Goal: Task Accomplishment & Management: Manage account settings

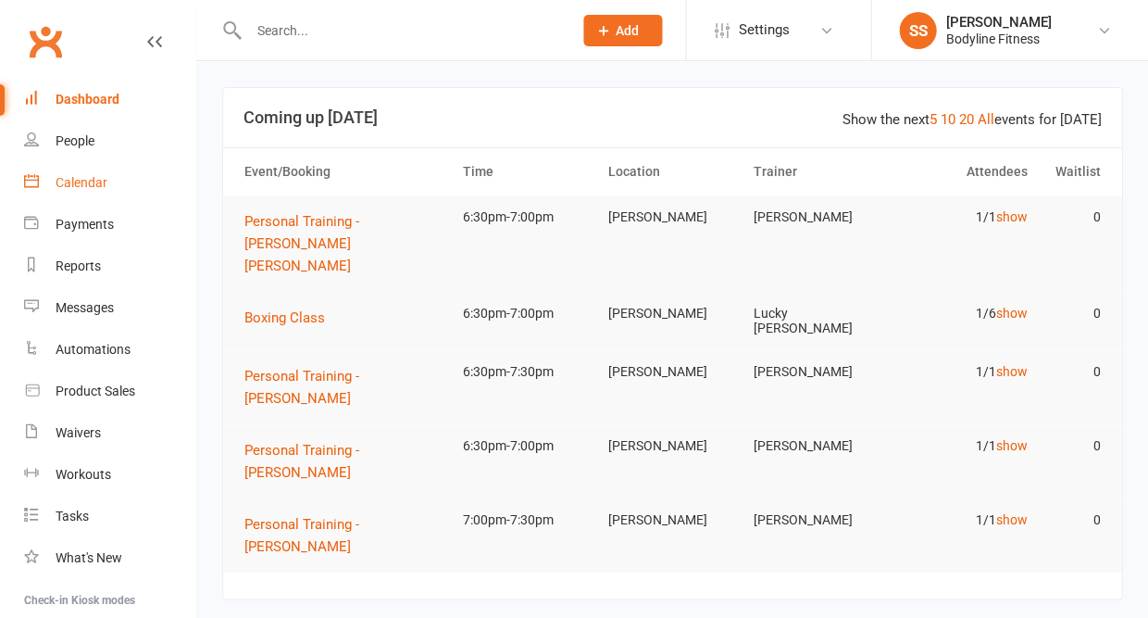
click at [67, 168] on link "Calendar" at bounding box center [109, 183] width 171 height 42
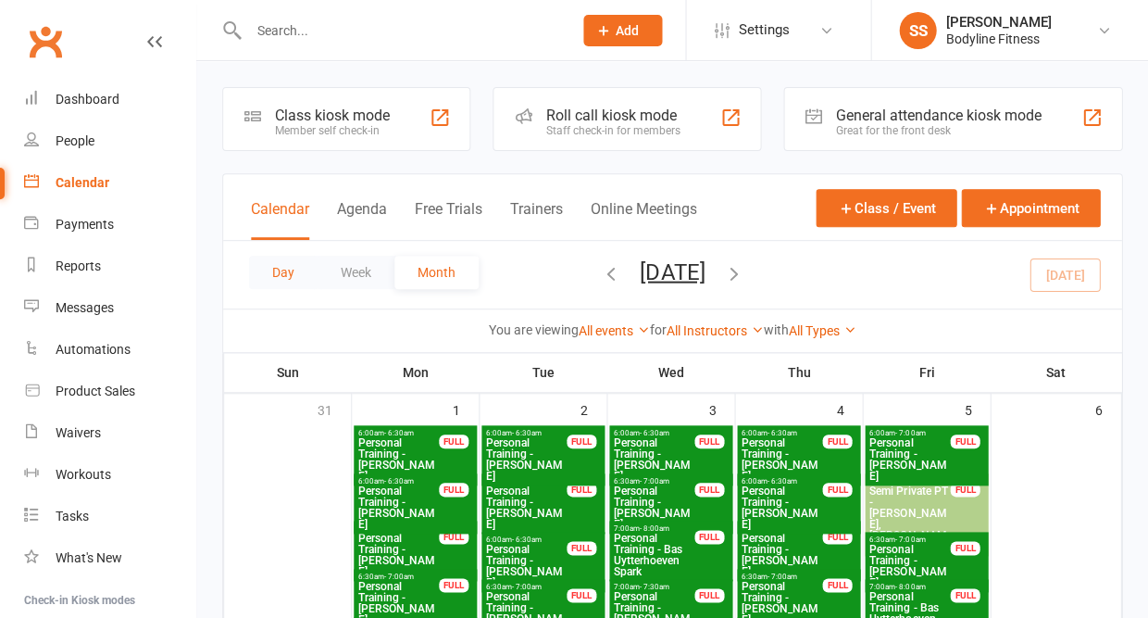
click at [283, 277] on button "Day" at bounding box center [283, 272] width 69 height 33
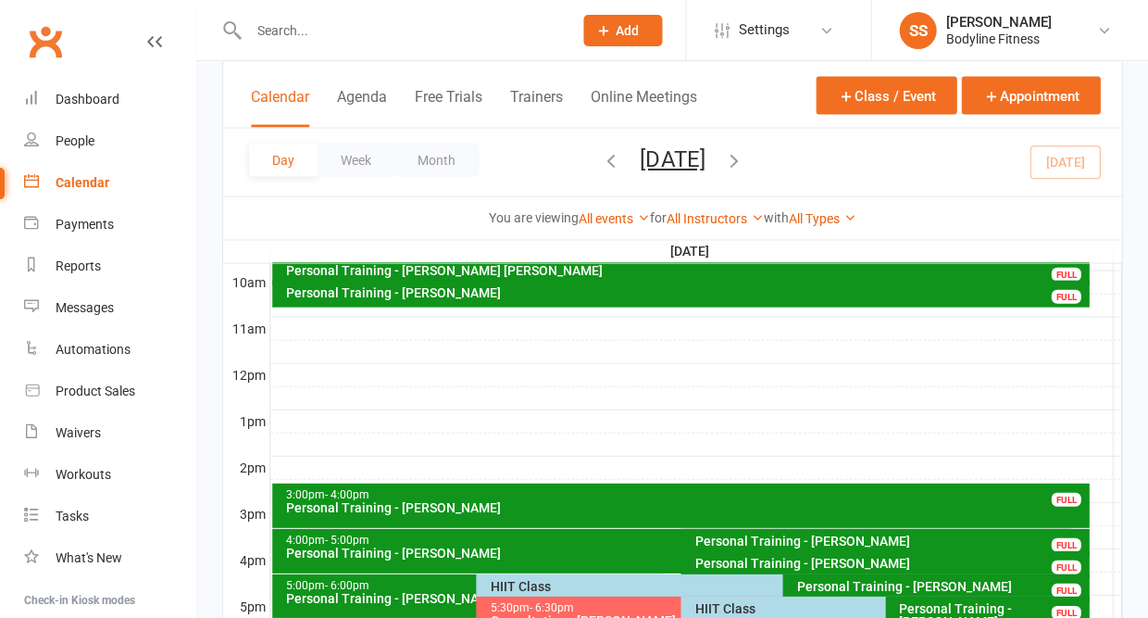
scroll to position [698, 0]
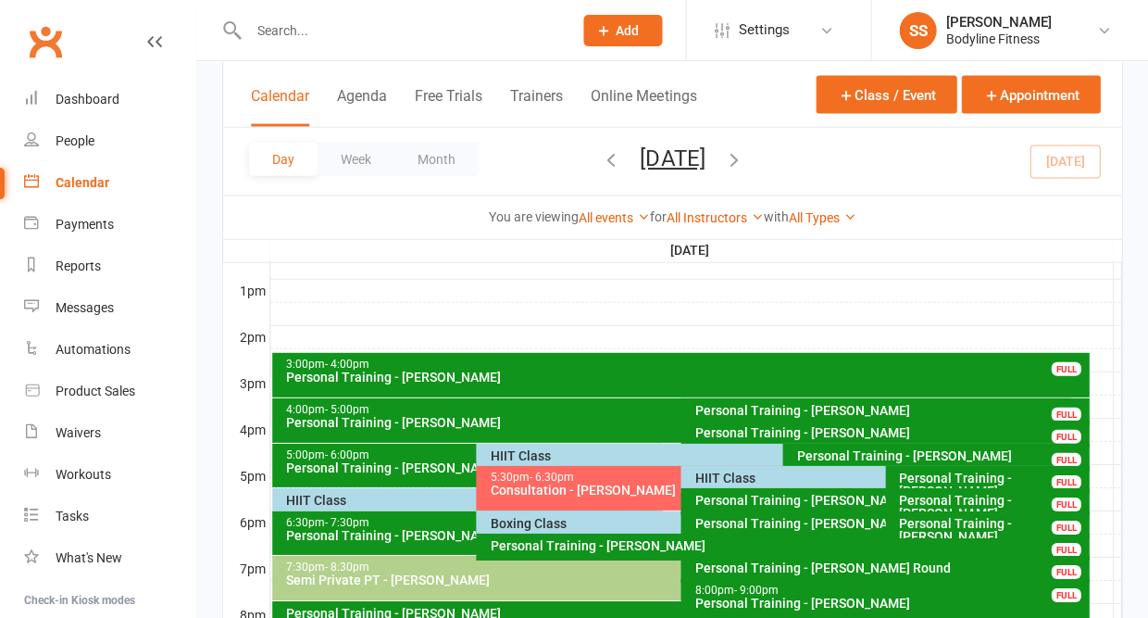
click at [515, 447] on div "HIIT Class" at bounding box center [773, 456] width 594 height 27
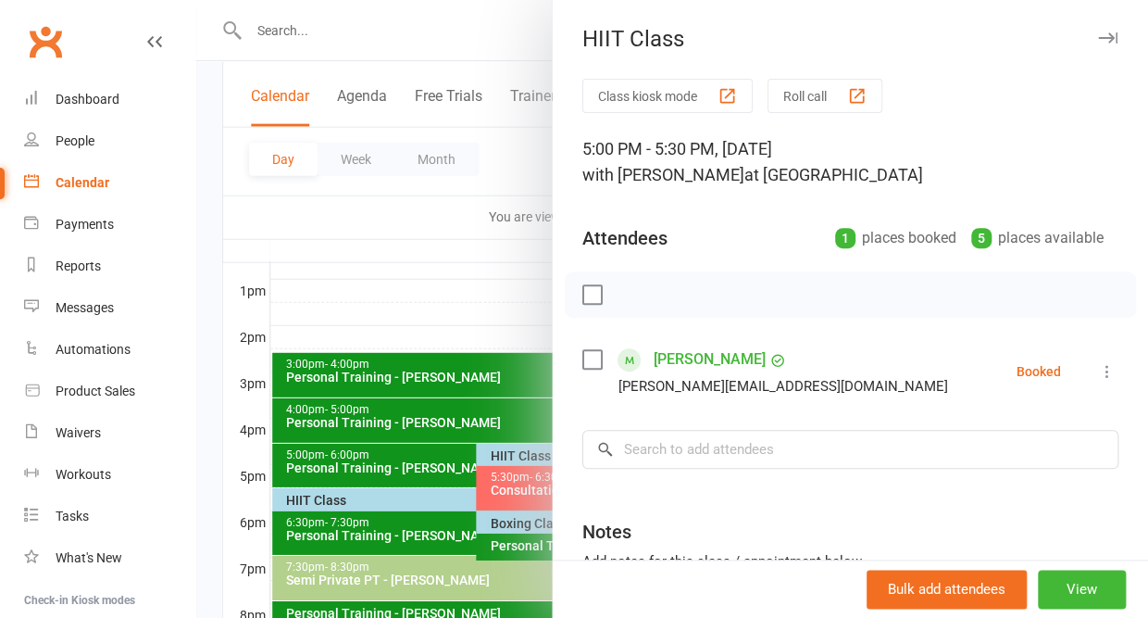
click at [1106, 374] on icon at bounding box center [1107, 371] width 19 height 19
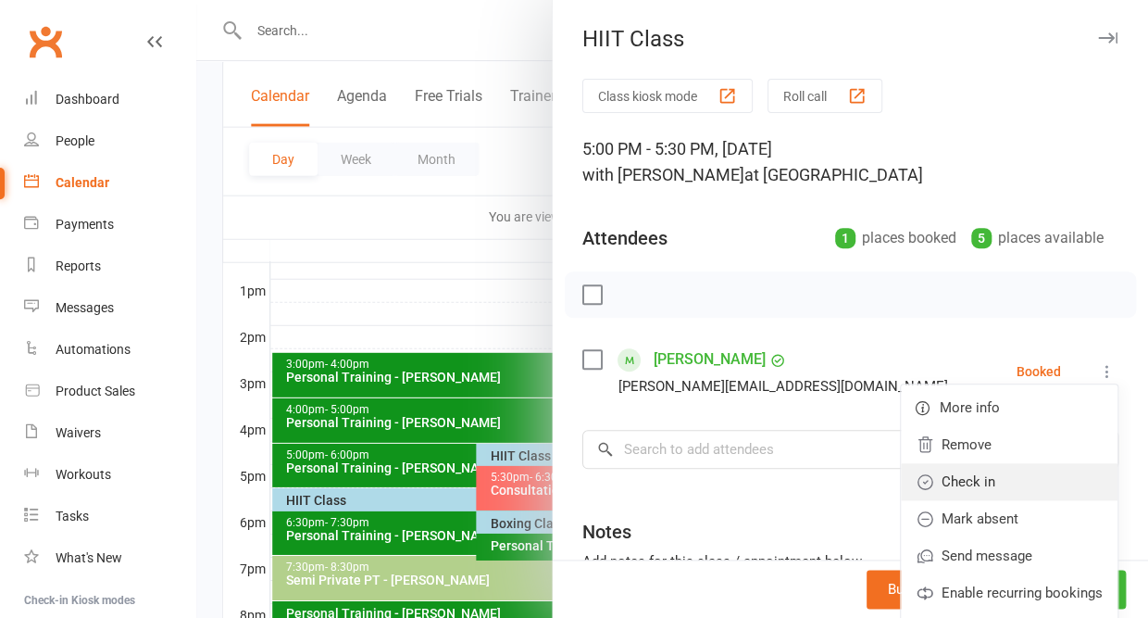
click at [1014, 475] on link "Check in" at bounding box center [1009, 481] width 217 height 37
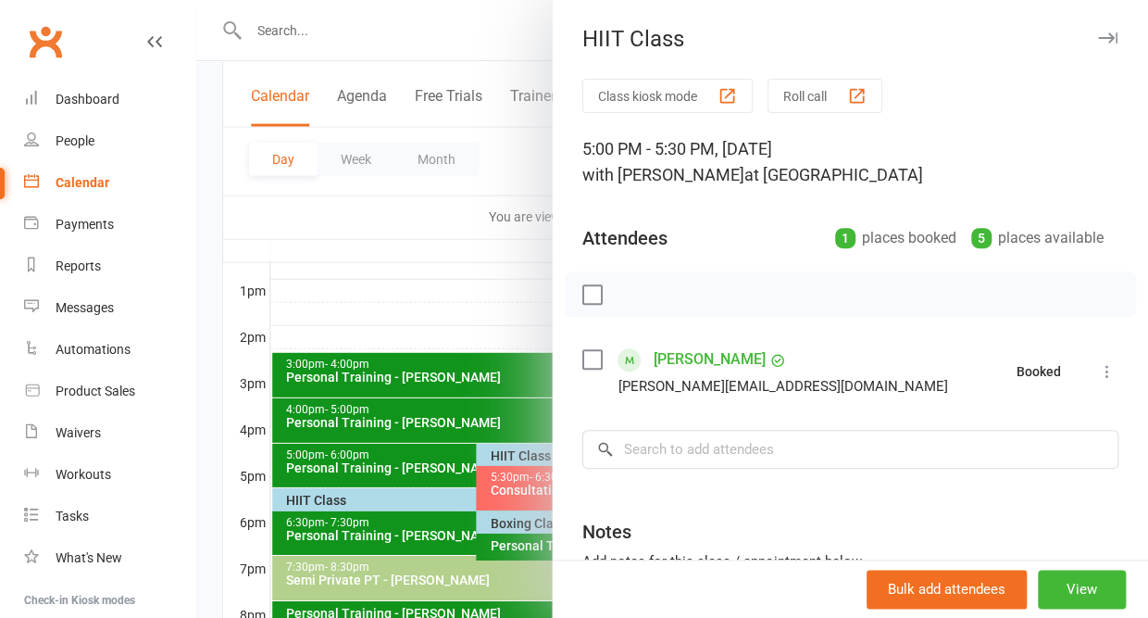
click at [1109, 39] on icon "button" at bounding box center [1107, 37] width 19 height 11
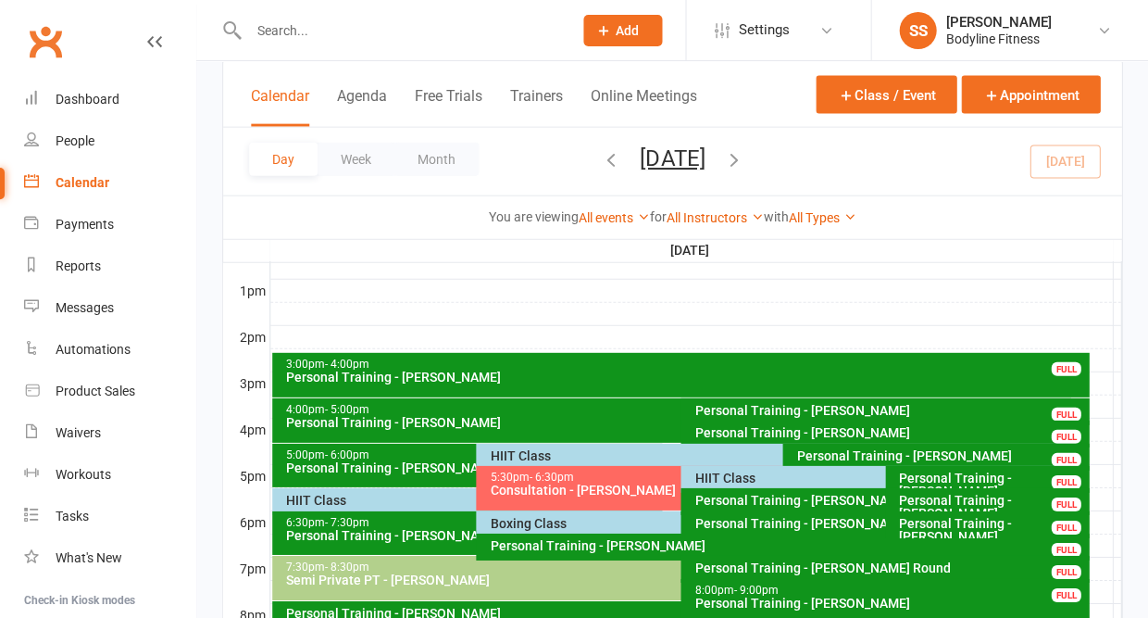
click at [396, 499] on div "HIIT Class" at bounding box center [471, 499] width 373 height 13
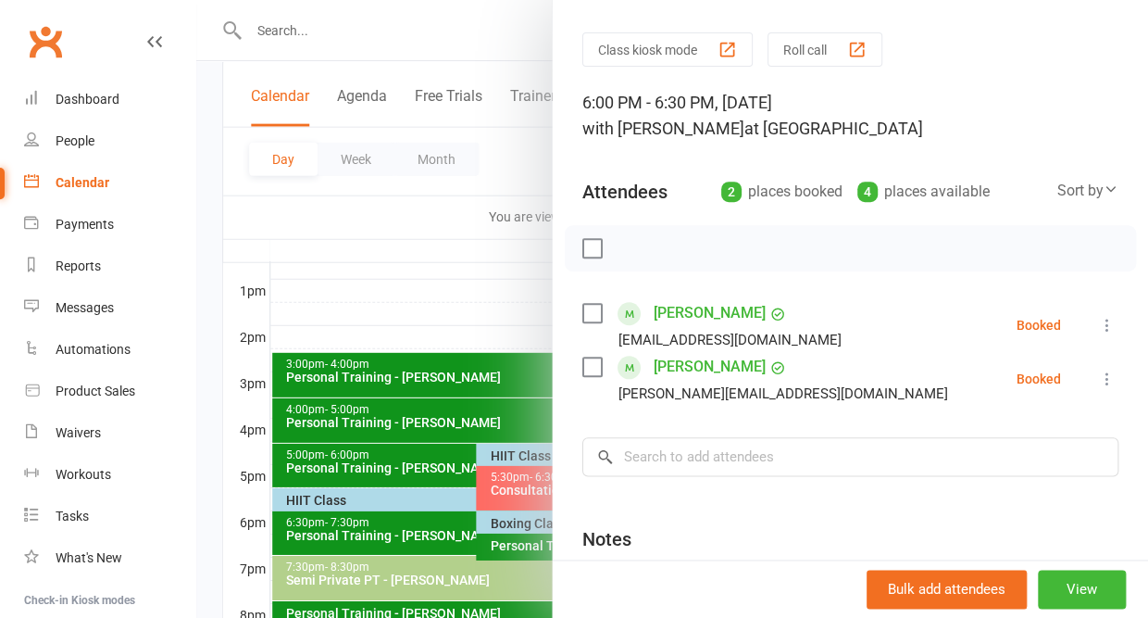
scroll to position [47, 0]
click at [1105, 320] on icon at bounding box center [1107, 324] width 19 height 19
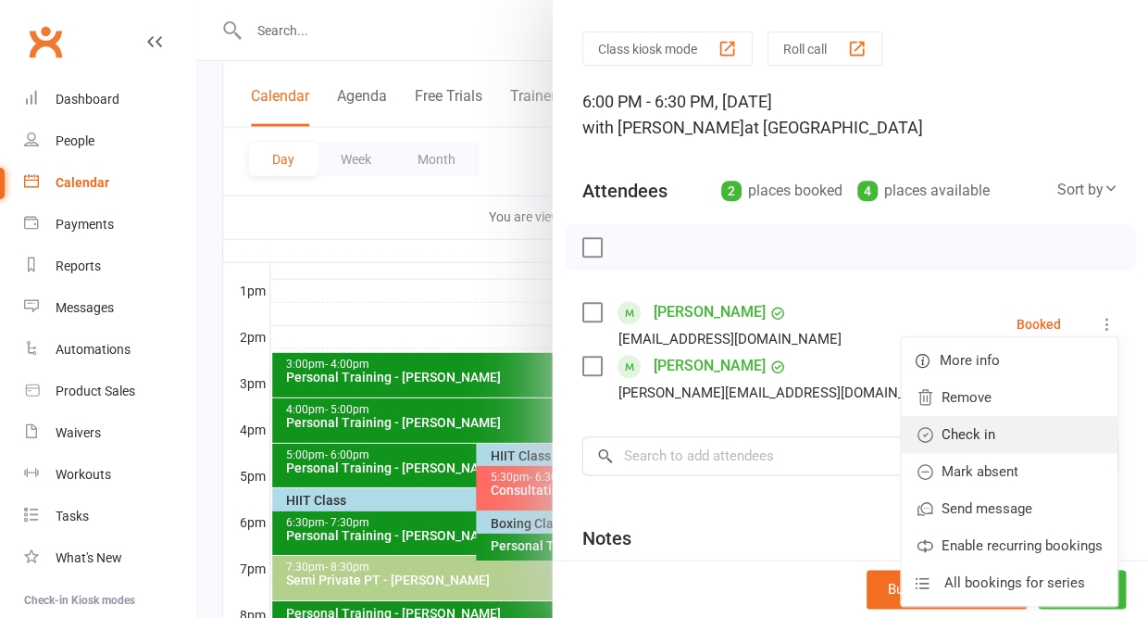
click at [1008, 446] on link "Check in" at bounding box center [1009, 434] width 217 height 37
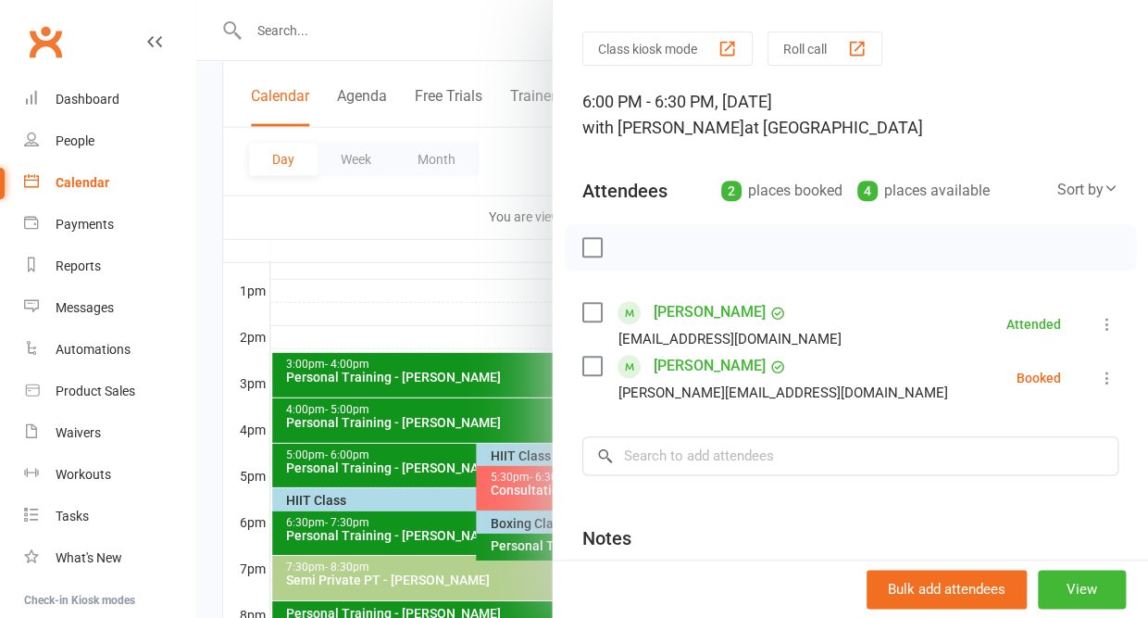
click at [1105, 382] on icon at bounding box center [1107, 377] width 19 height 19
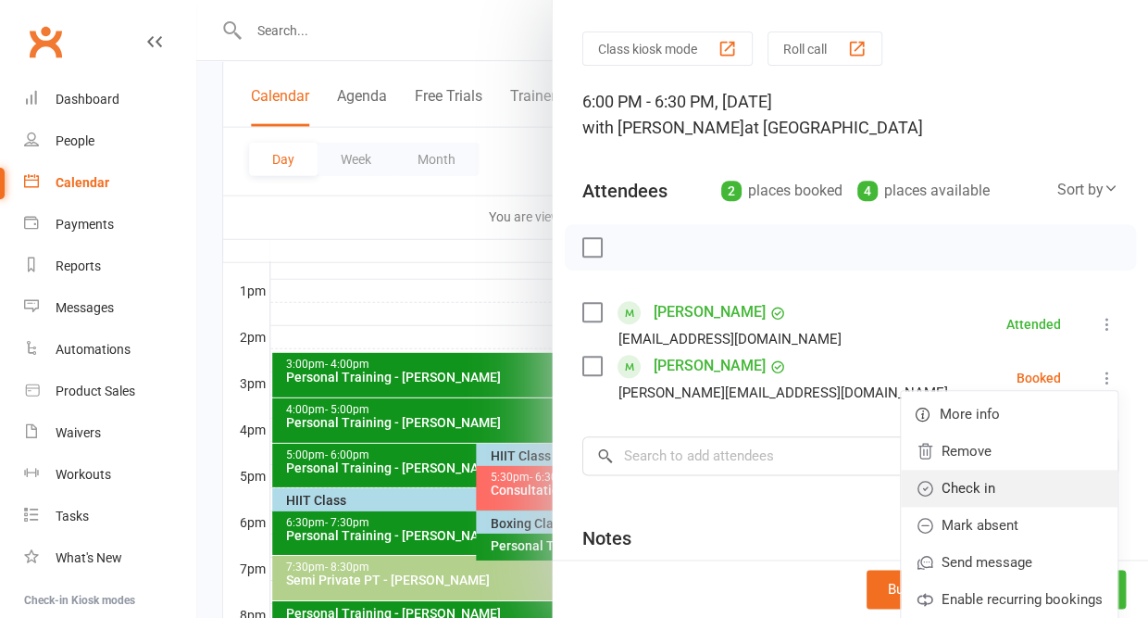
click at [1025, 482] on link "Check in" at bounding box center [1009, 487] width 217 height 37
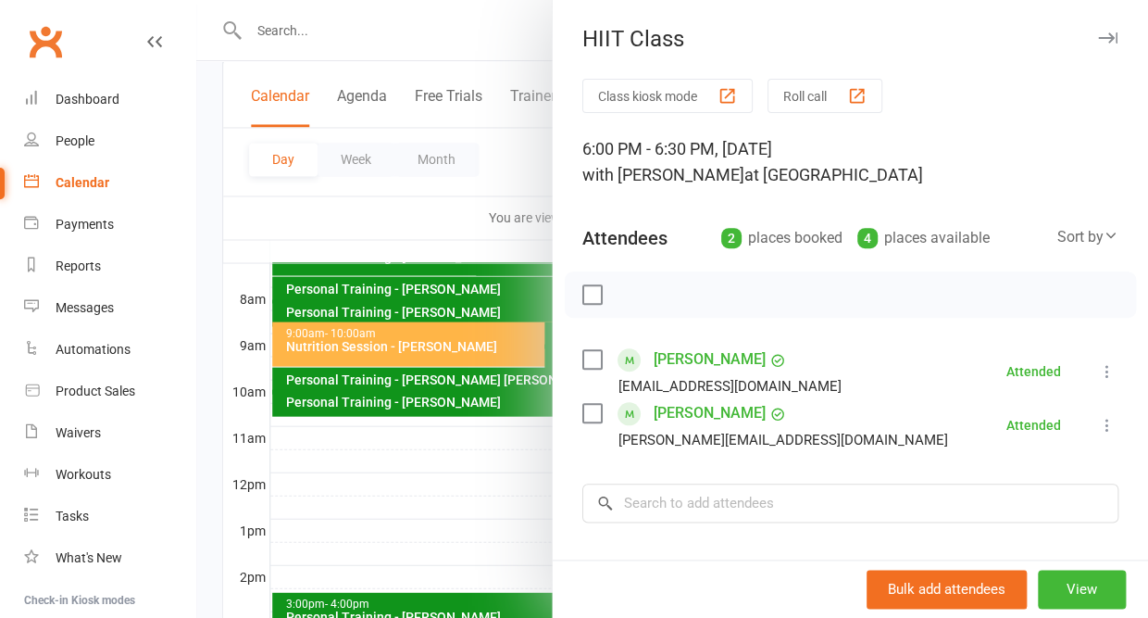
scroll to position [0, 0]
click at [1111, 34] on icon "button" at bounding box center [1107, 37] width 19 height 11
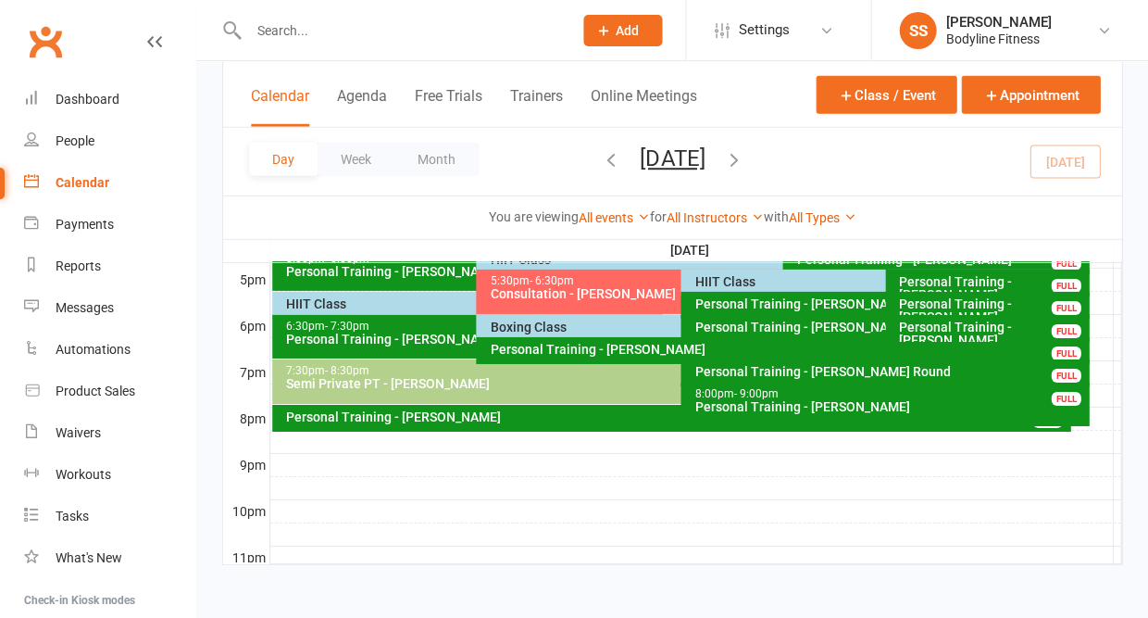
scroll to position [897, 0]
click at [514, 329] on div "Boxing Class" at bounding box center [675, 326] width 373 height 13
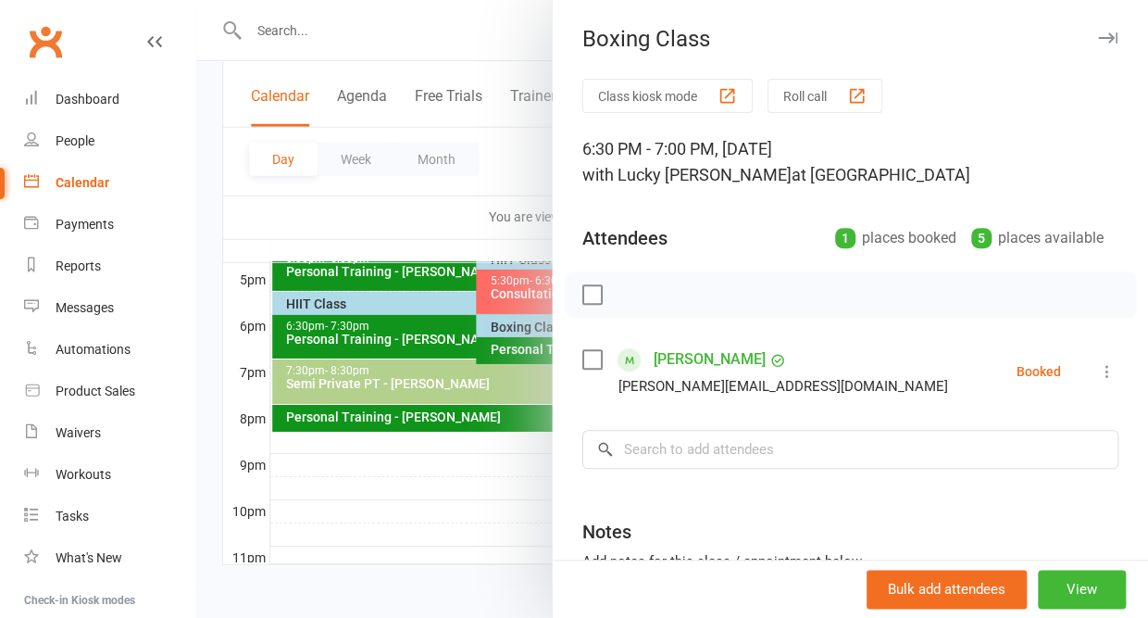
click at [1102, 367] on icon at bounding box center [1107, 371] width 19 height 19
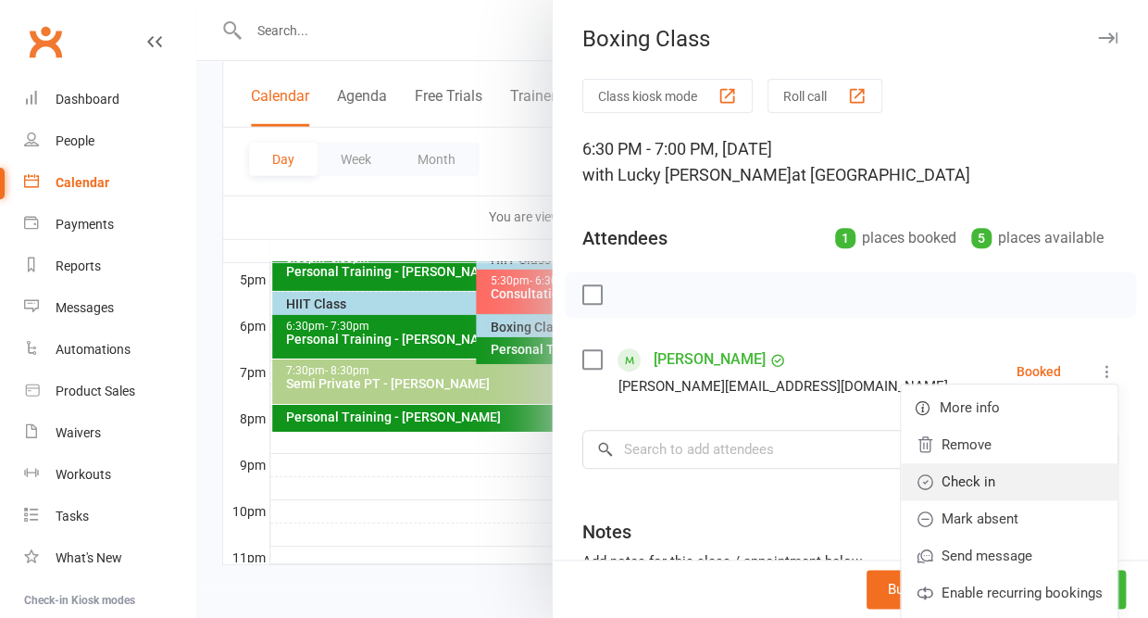
click at [1034, 474] on link "Check in" at bounding box center [1009, 481] width 217 height 37
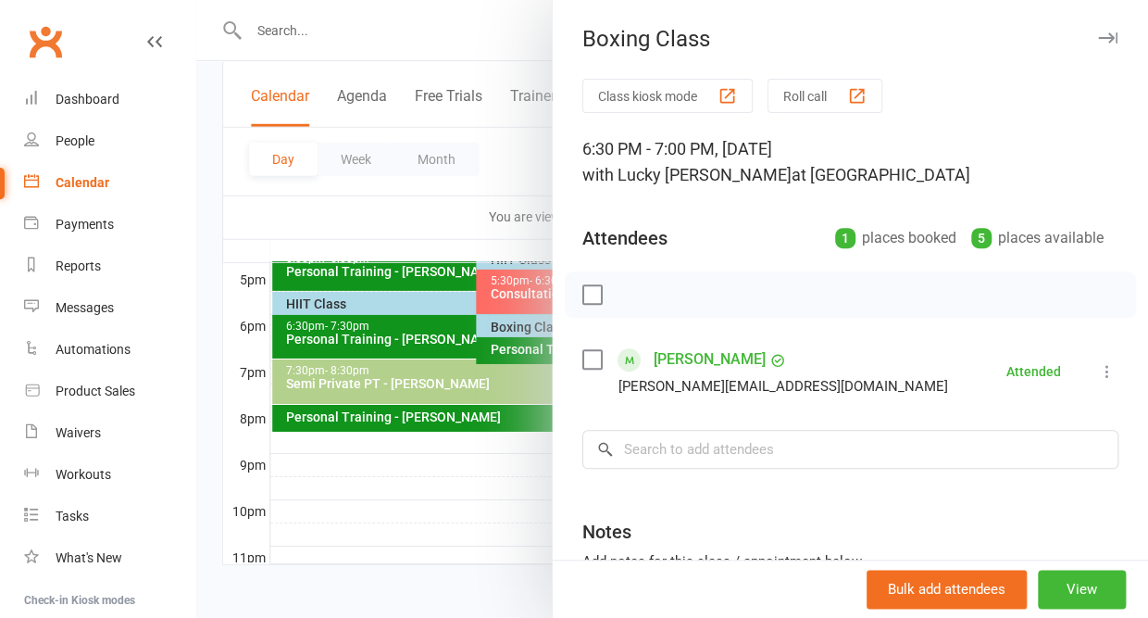
click at [1109, 31] on button "button" at bounding box center [1107, 38] width 22 height 22
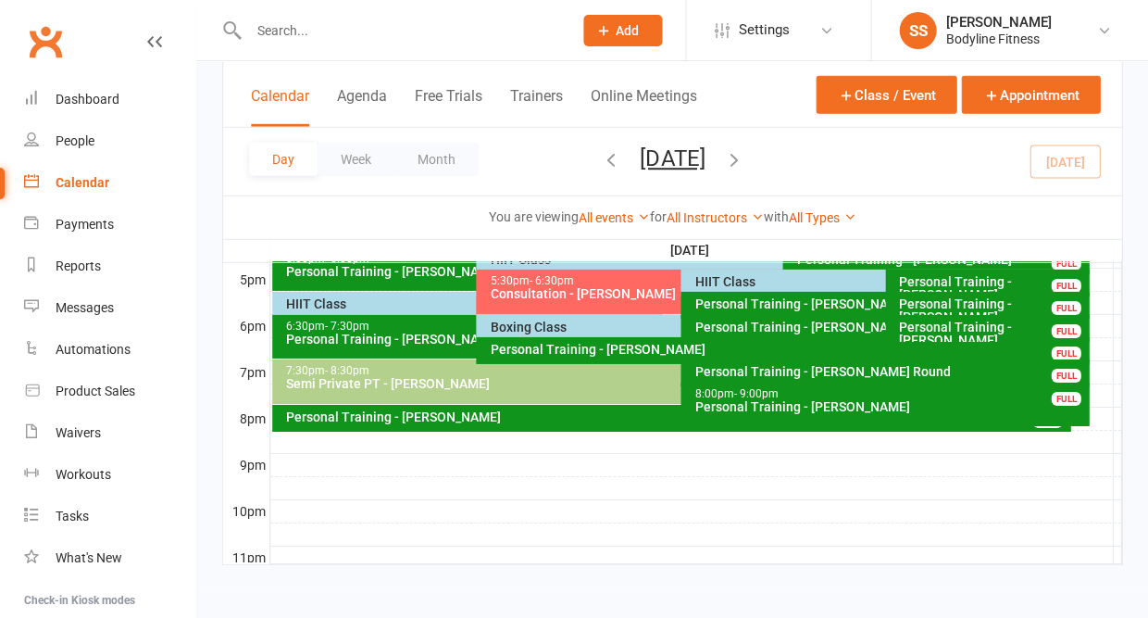
click at [632, 278] on div "5:30pm - 6:30pm" at bounding box center [675, 281] width 373 height 12
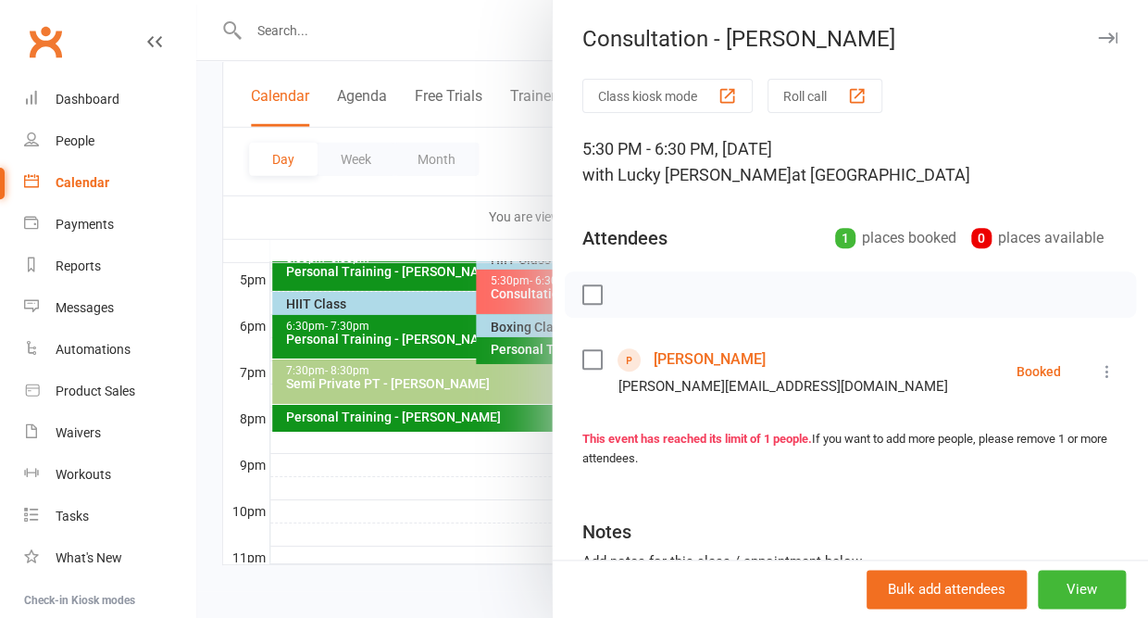
click at [1102, 375] on icon at bounding box center [1107, 371] width 19 height 19
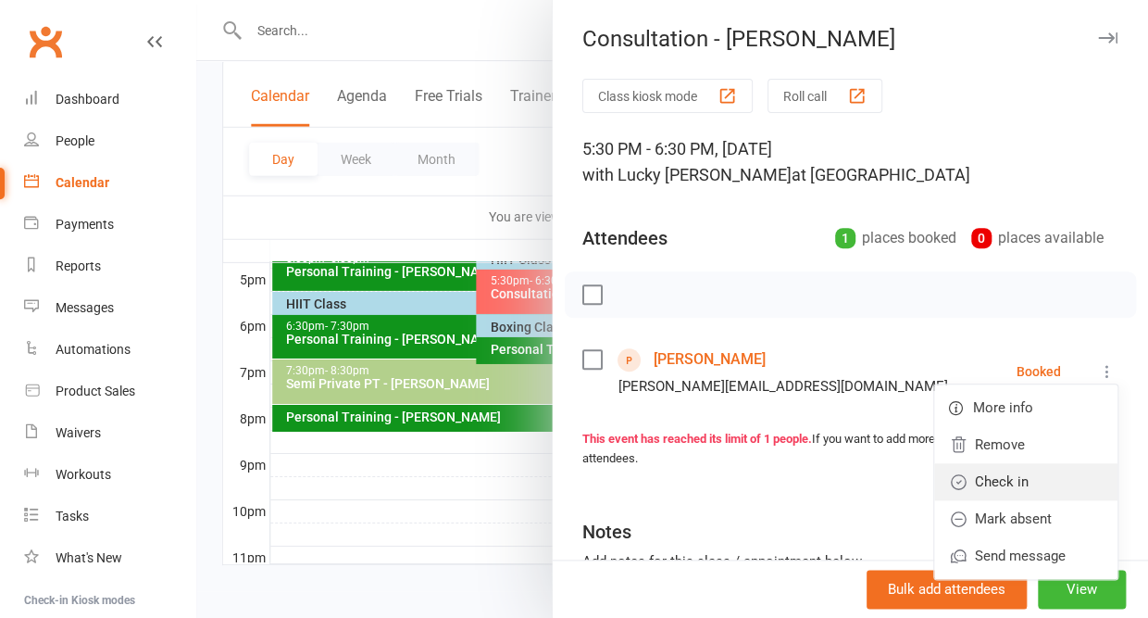
click at [1043, 475] on link "Check in" at bounding box center [1025, 481] width 183 height 37
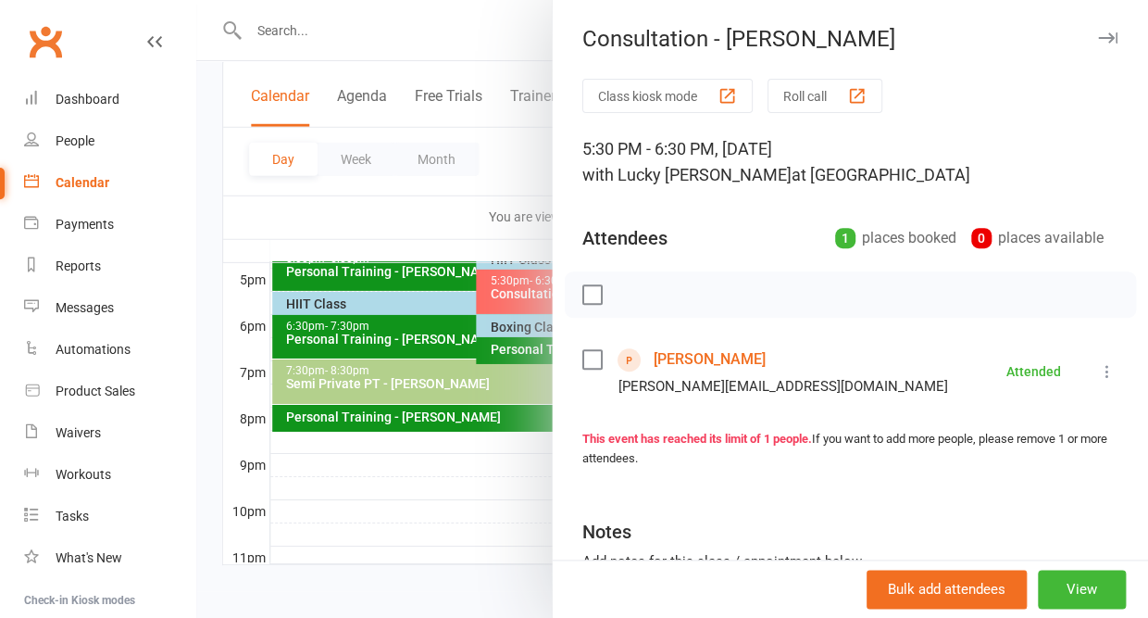
click at [1111, 35] on icon "button" at bounding box center [1107, 37] width 19 height 11
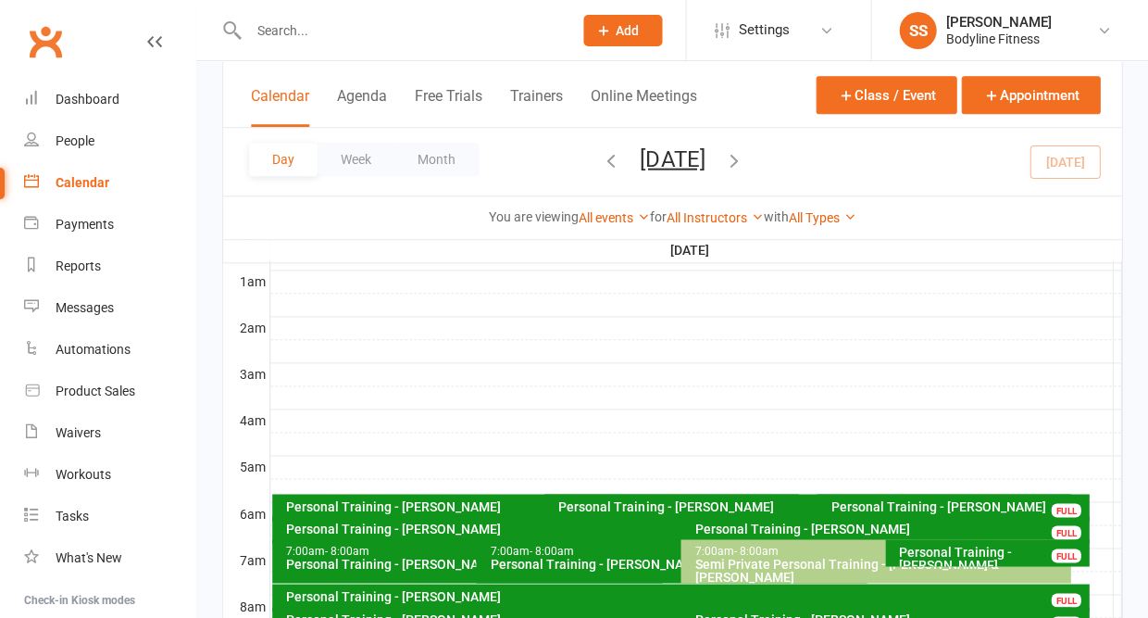
scroll to position [64, 0]
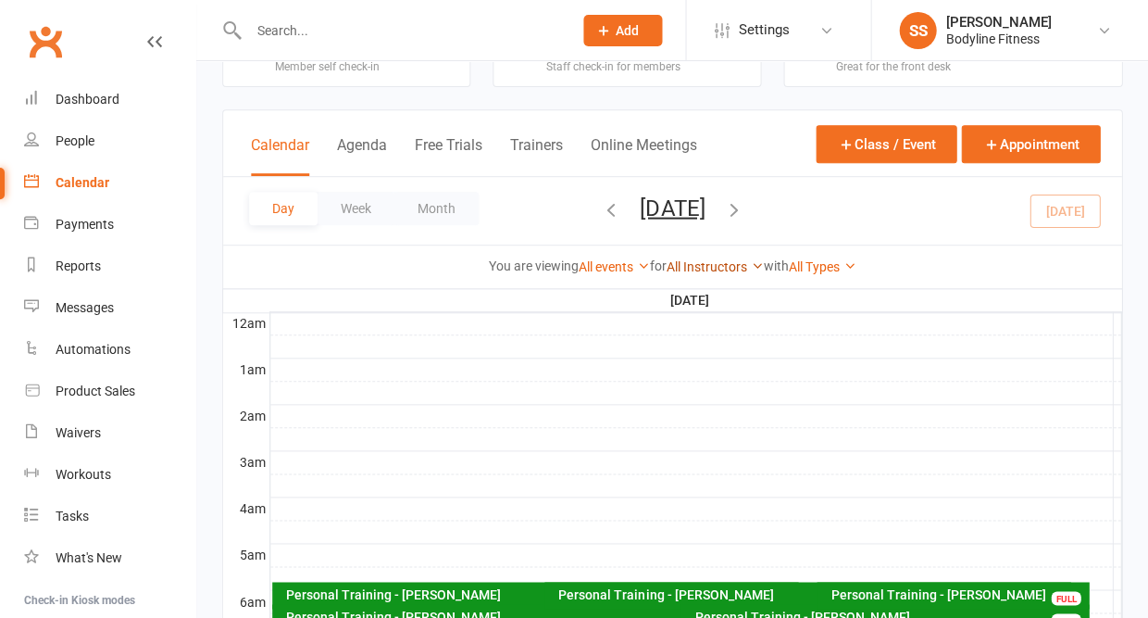
click at [721, 270] on link "All Instructors" at bounding box center [715, 266] width 97 height 15
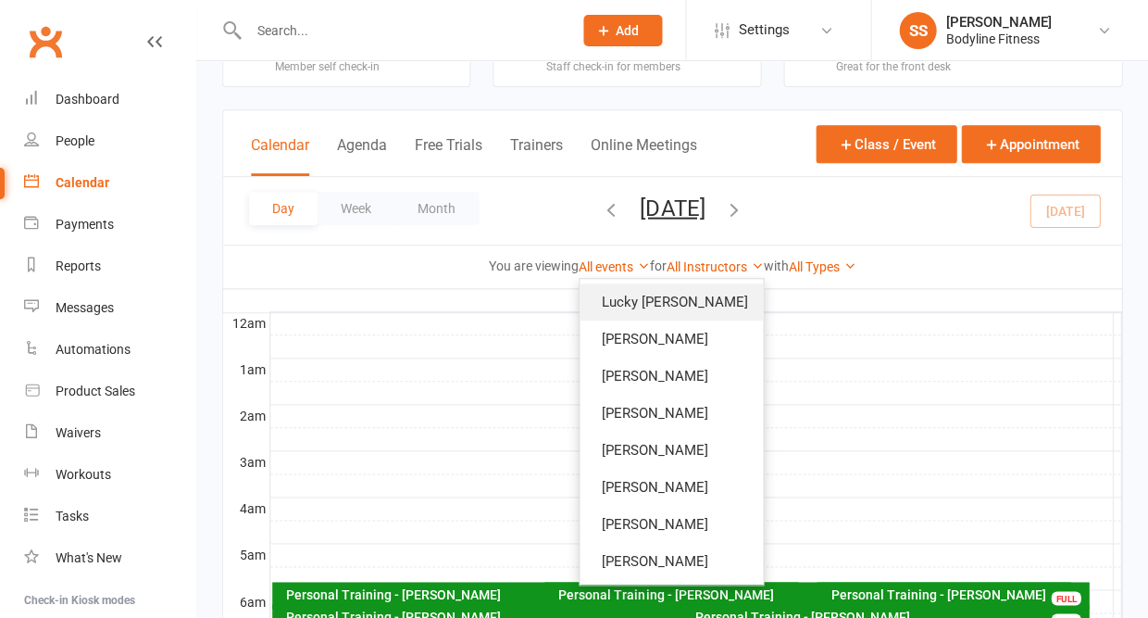
click at [710, 295] on link "Lucky [PERSON_NAME]" at bounding box center [671, 301] width 183 height 37
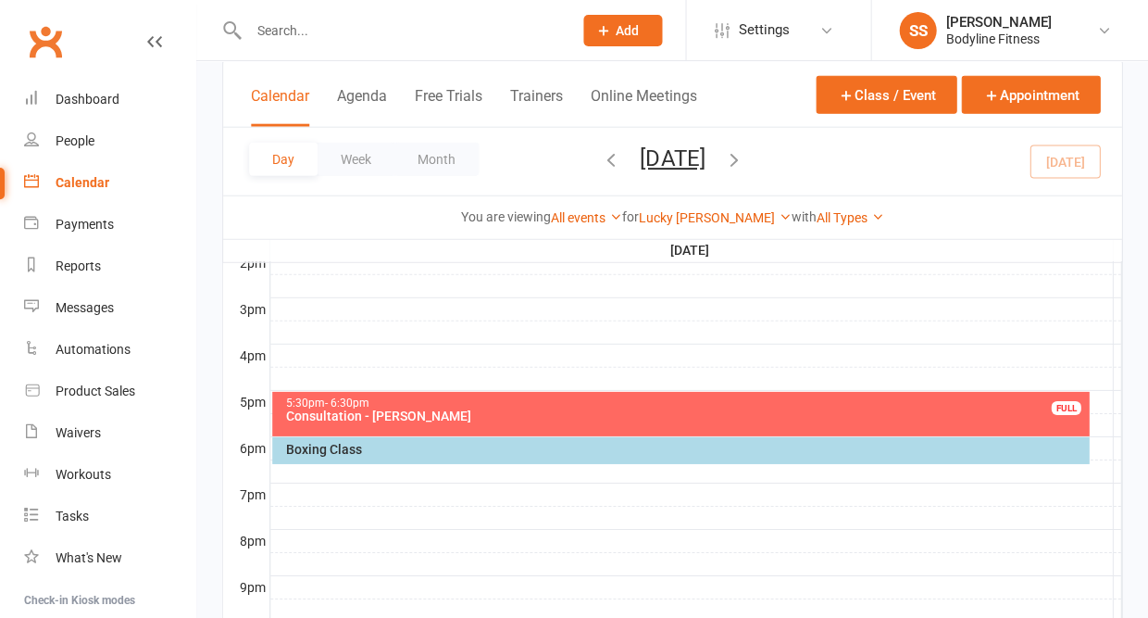
scroll to position [772, 0]
click at [373, 422] on div "Consultation - [PERSON_NAME]" at bounding box center [685, 415] width 800 height 13
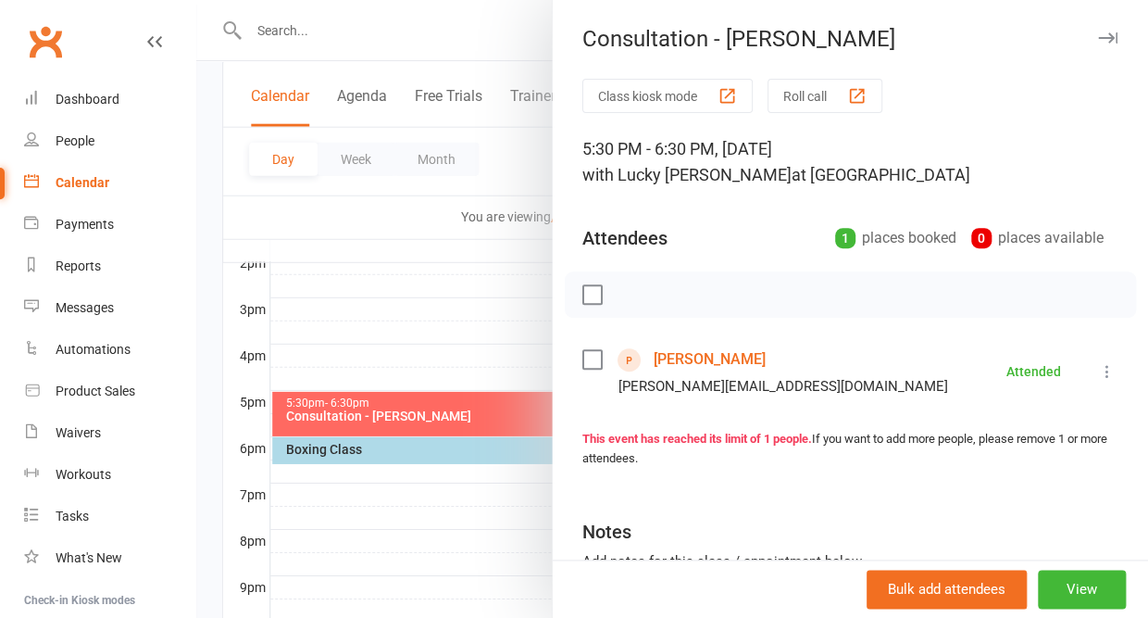
click at [1110, 44] on button "button" at bounding box center [1107, 38] width 22 height 22
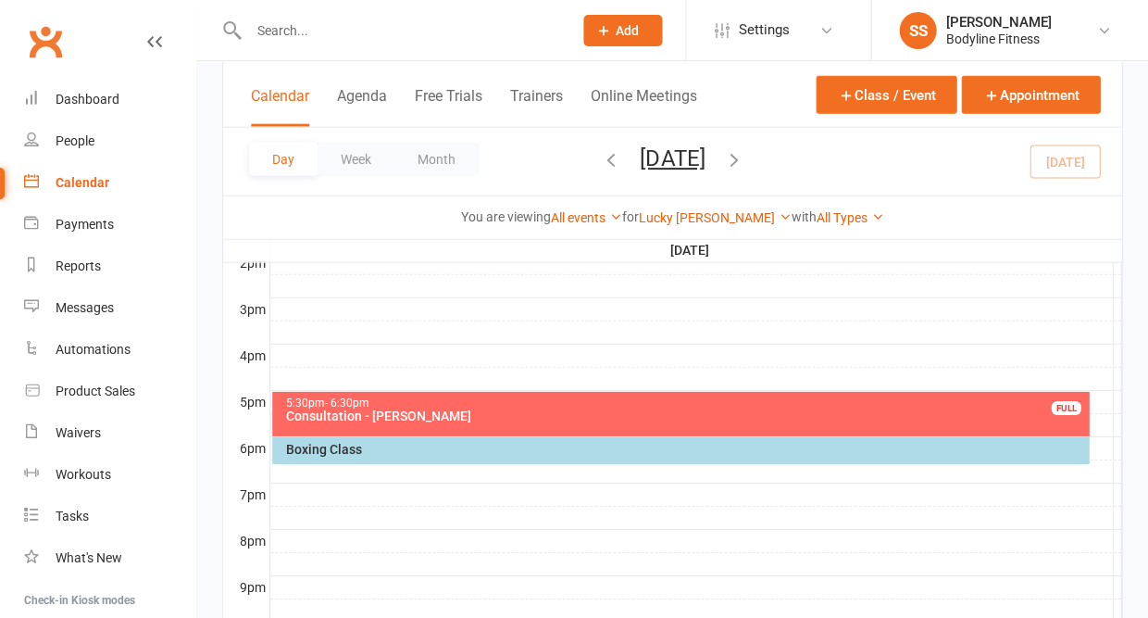
click at [487, 446] on div "Boxing Class" at bounding box center [685, 449] width 800 height 13
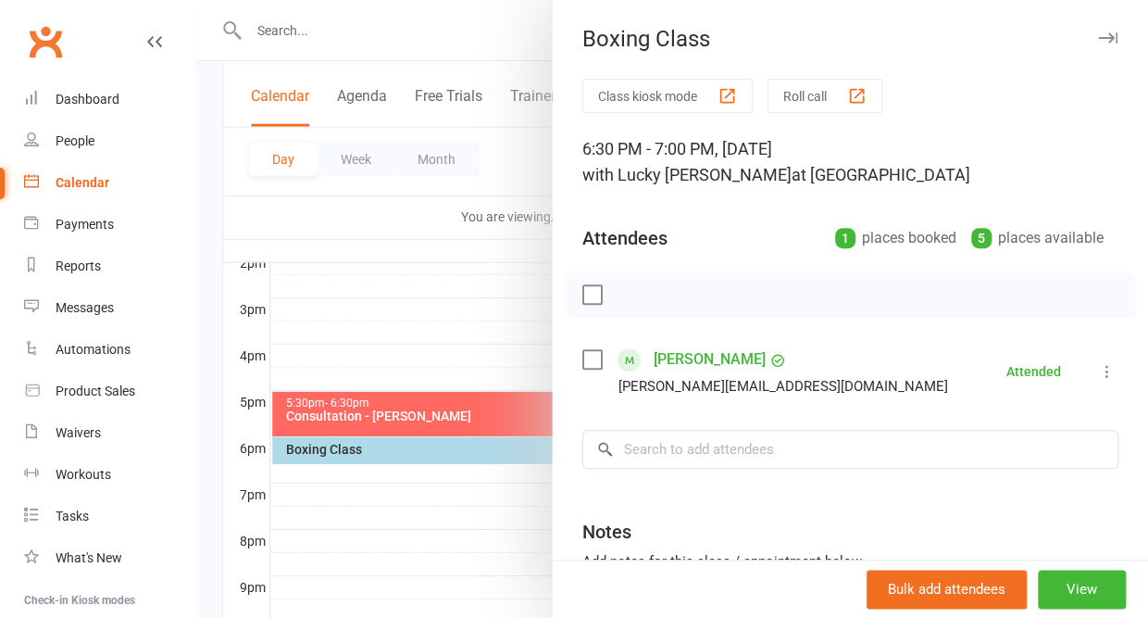
click at [1105, 38] on icon "button" at bounding box center [1107, 37] width 19 height 11
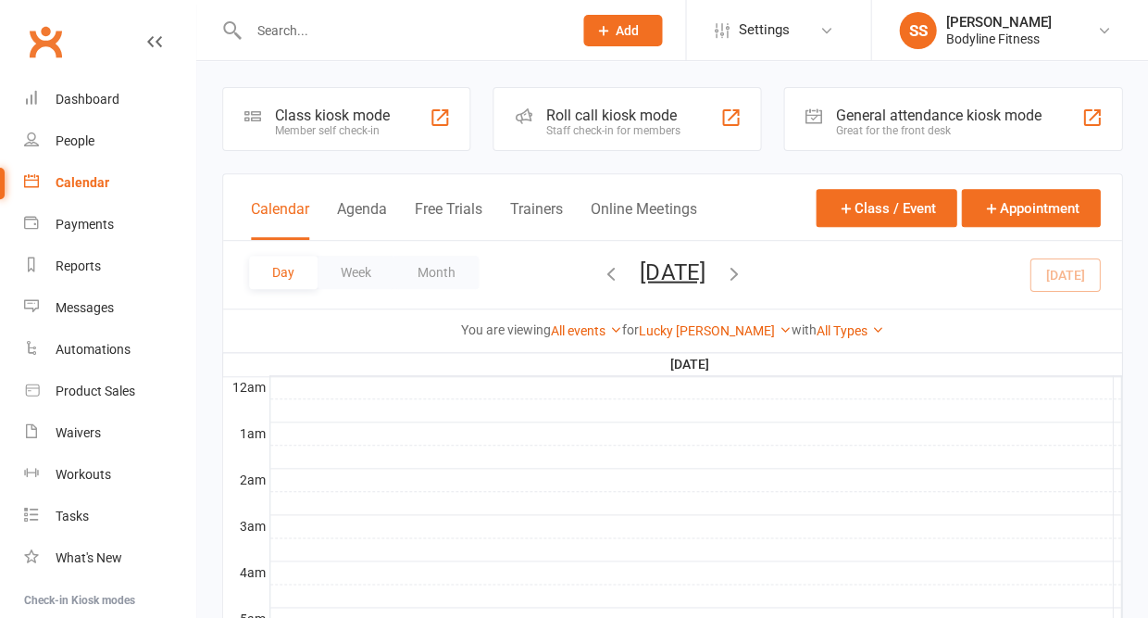
scroll to position [0, 0]
click at [743, 270] on icon "button" at bounding box center [733, 272] width 20 height 20
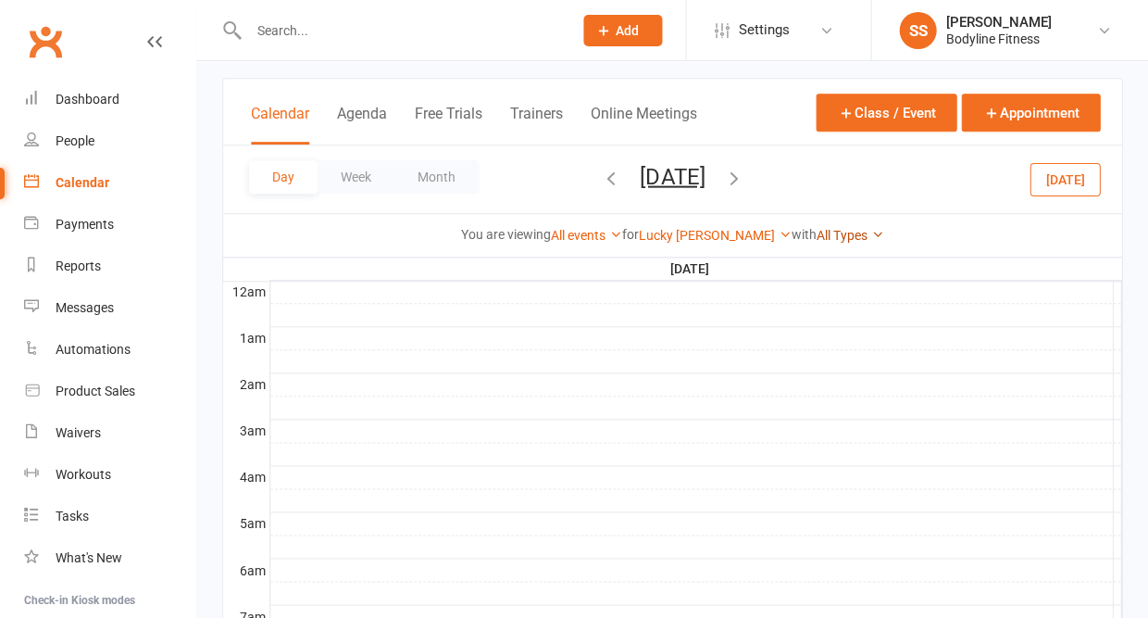
scroll to position [56, 0]
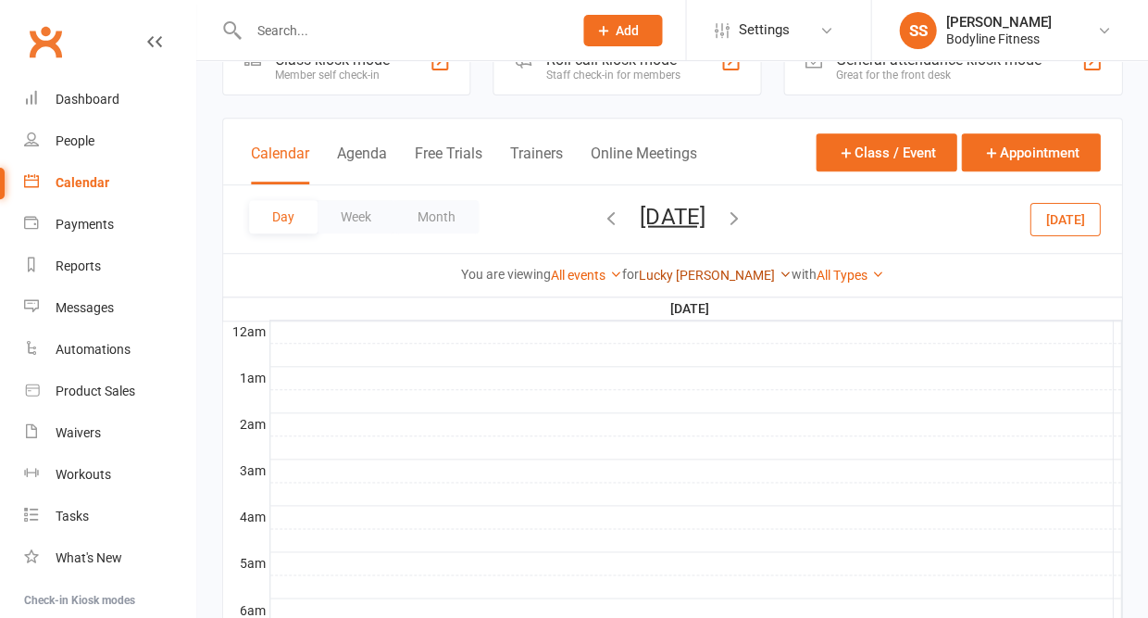
click at [676, 277] on link "Lucky [PERSON_NAME]" at bounding box center [715, 275] width 153 height 15
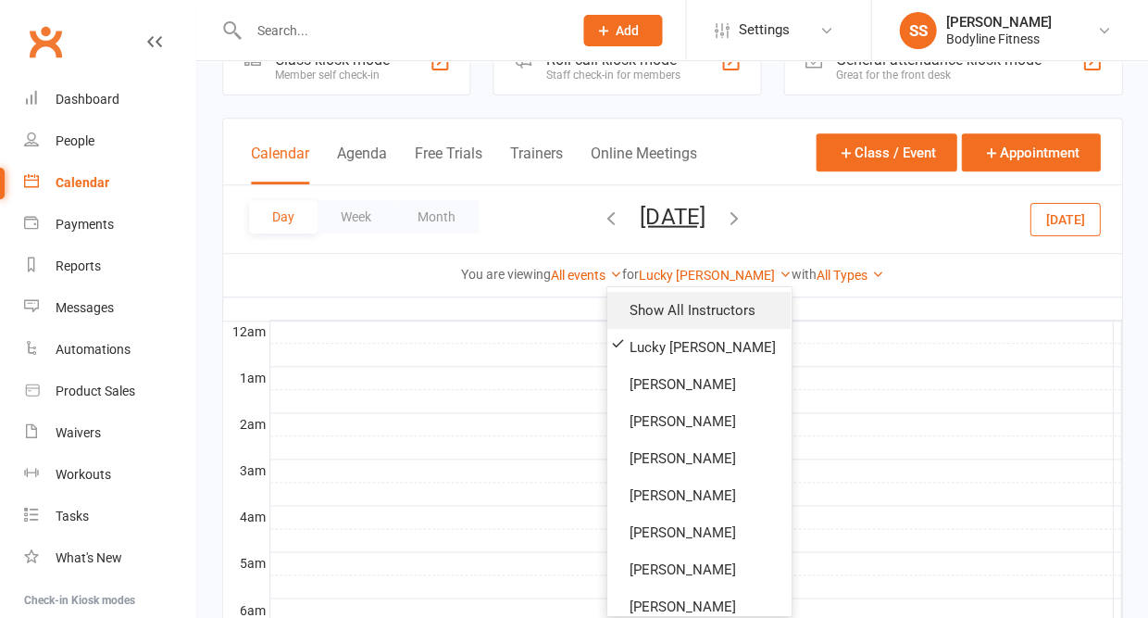
click at [668, 310] on link "Show All Instructors" at bounding box center [698, 310] width 183 height 37
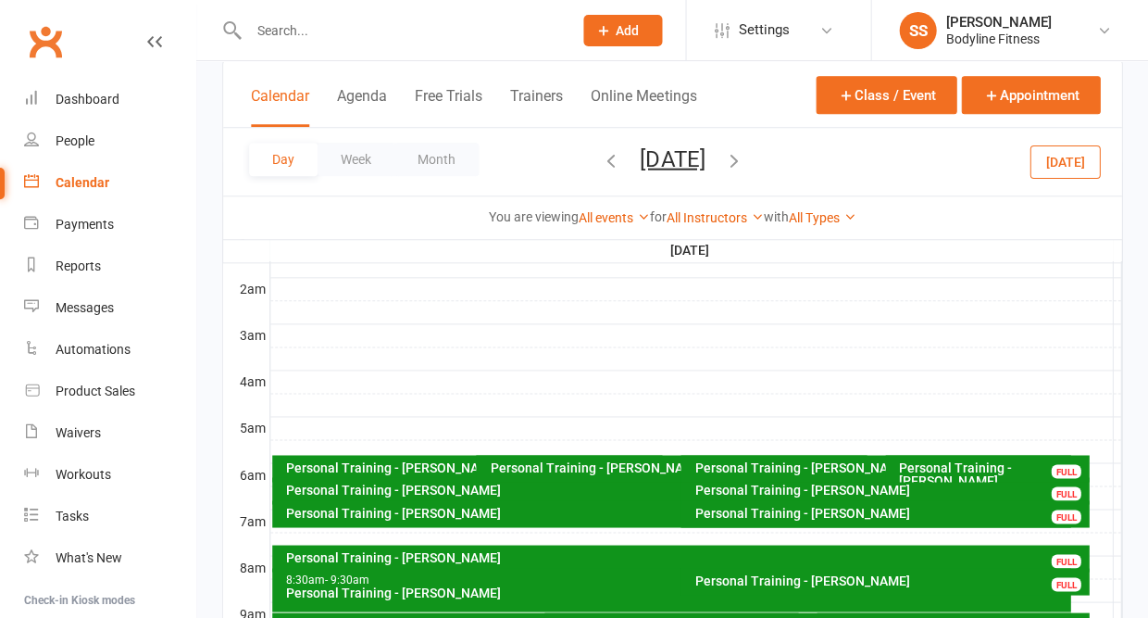
scroll to position [191, 0]
click at [334, 35] on input "text" at bounding box center [401, 31] width 317 height 26
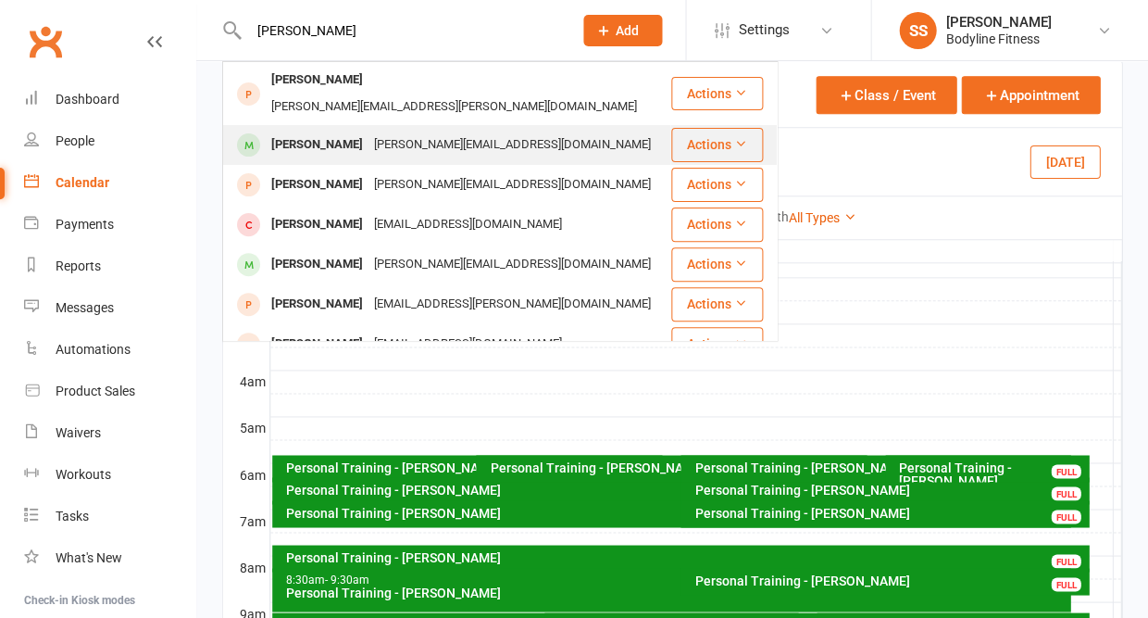
type input "[PERSON_NAME]"
click at [329, 131] on div "[PERSON_NAME]" at bounding box center [317, 144] width 103 height 27
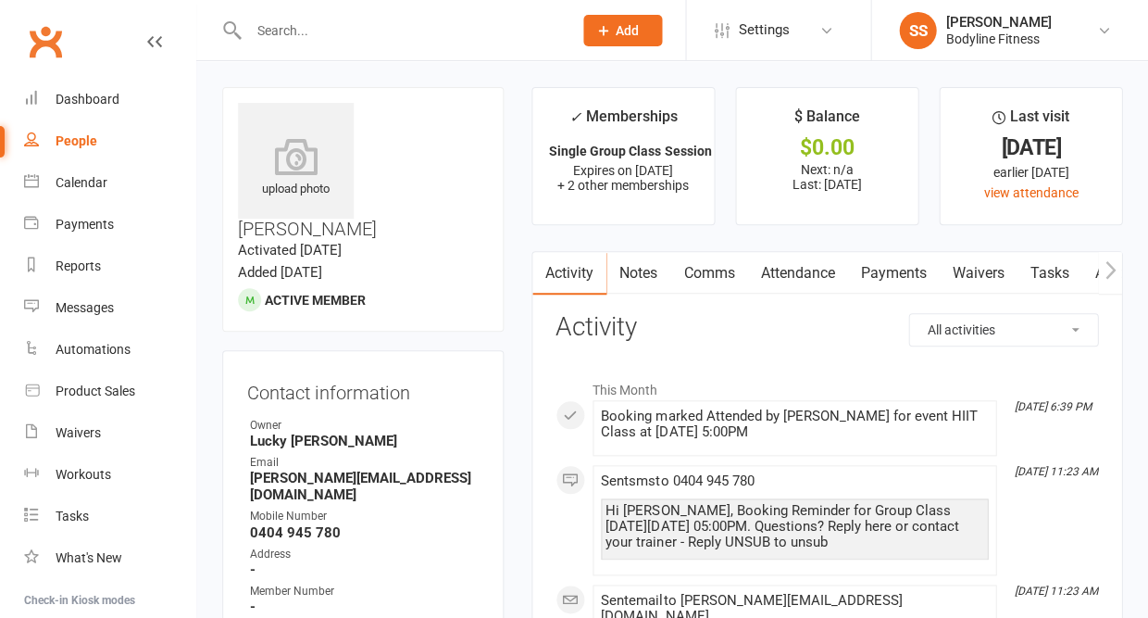
click at [876, 277] on link "Payments" at bounding box center [893, 273] width 92 height 43
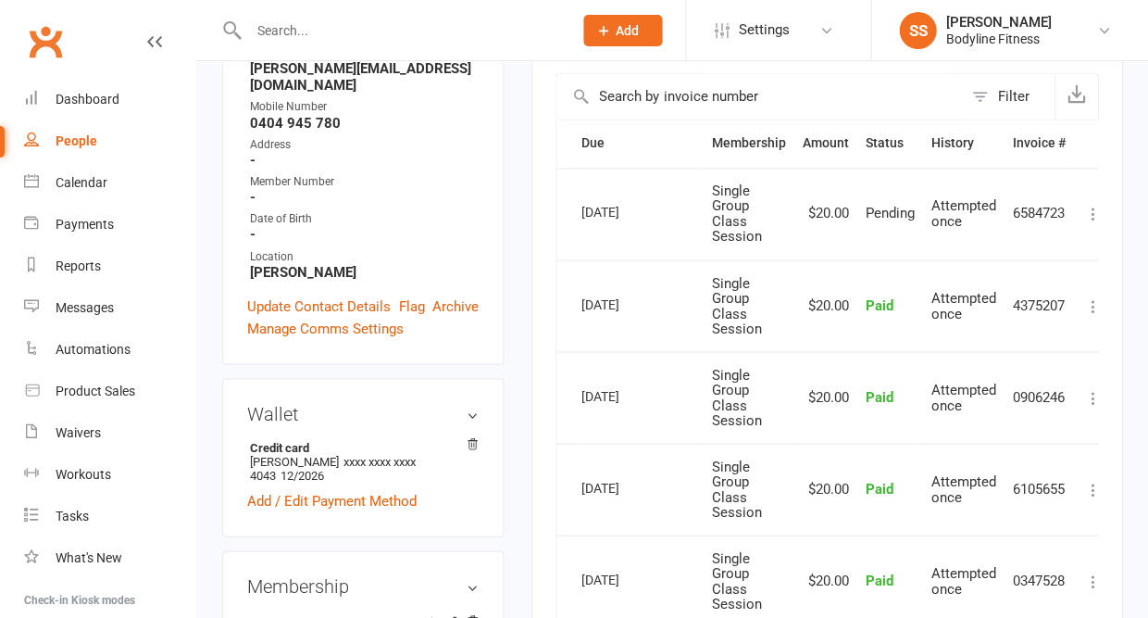
scroll to position [478, 0]
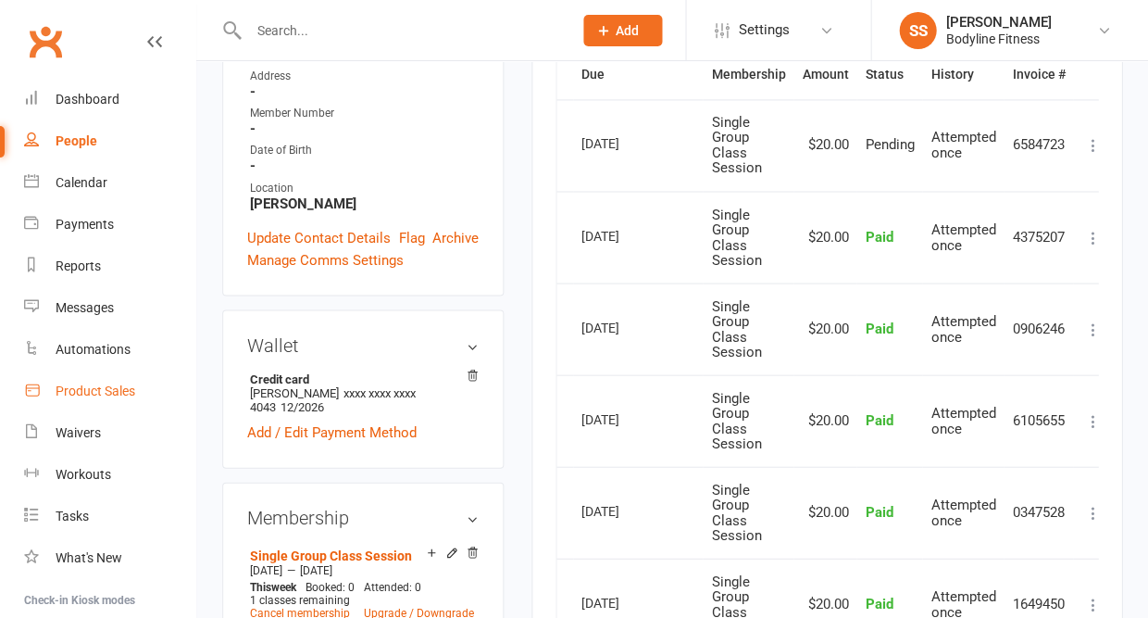
click at [81, 388] on div "Product Sales" at bounding box center [96, 390] width 80 height 15
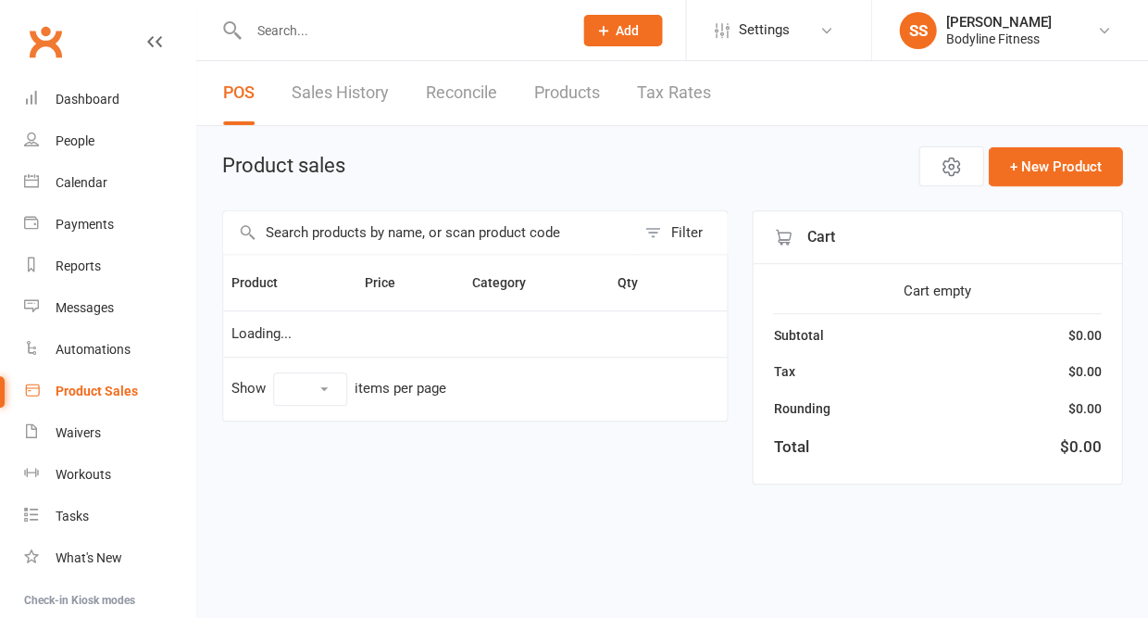
select select "10"
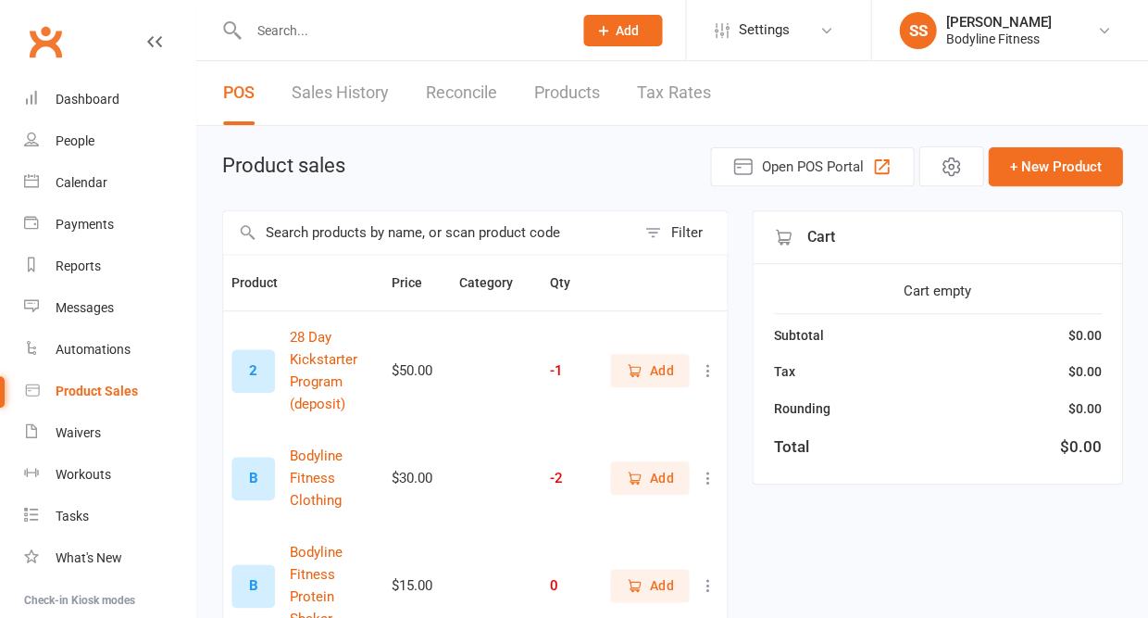
click at [292, 35] on input "text" at bounding box center [401, 31] width 317 height 26
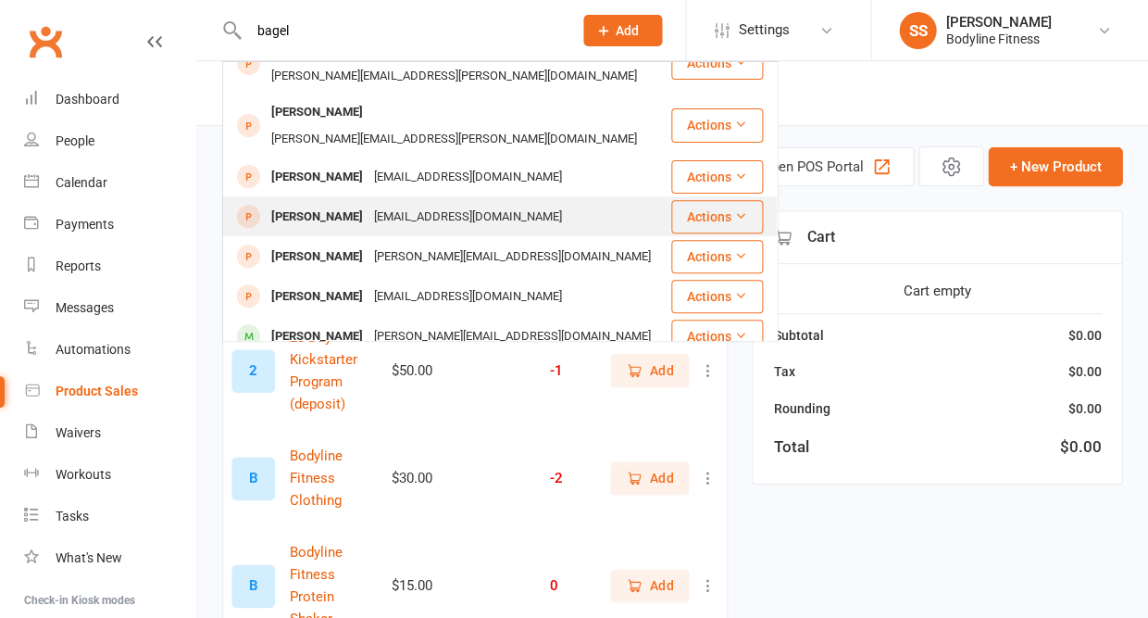
scroll to position [35, 0]
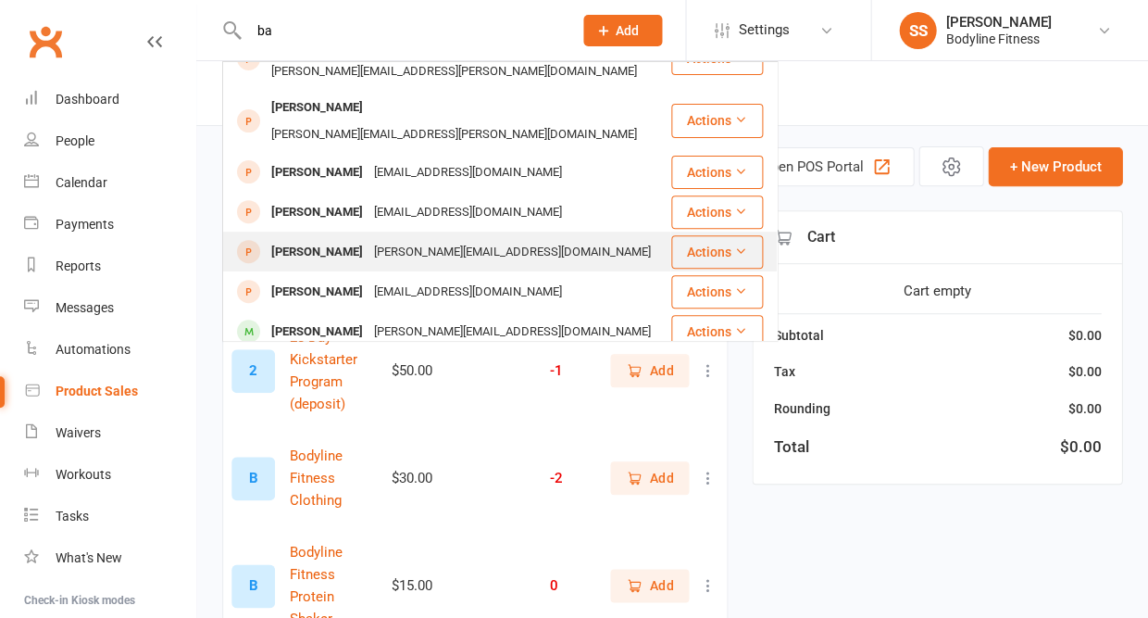
type input "b"
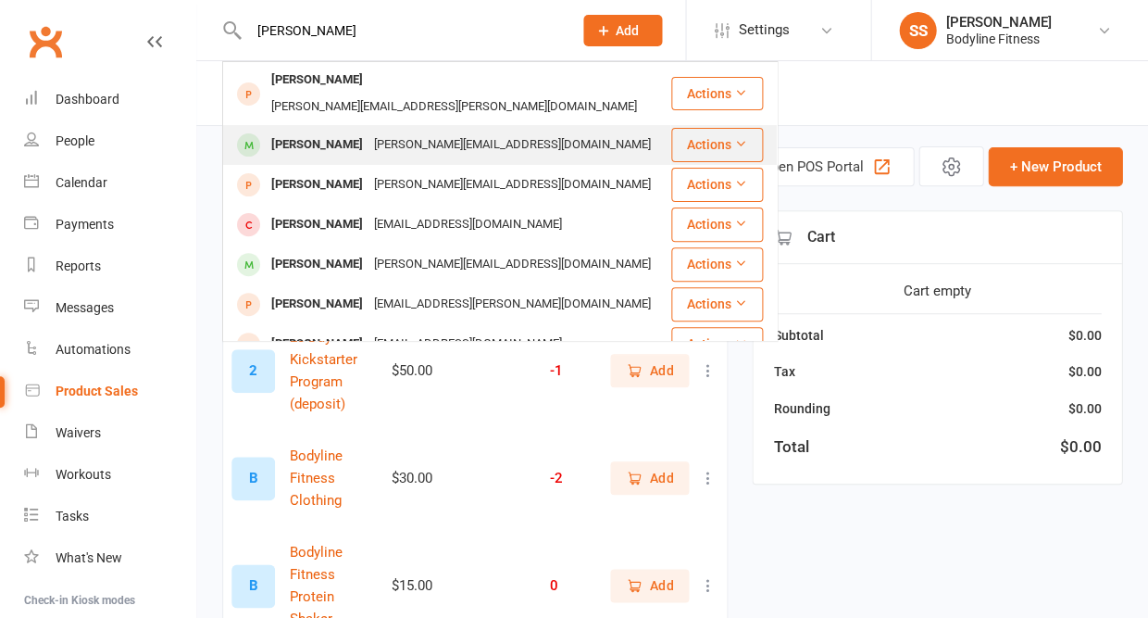
type input "[PERSON_NAME]"
click at [332, 138] on div "[PERSON_NAME] [PERSON_NAME][EMAIL_ADDRESS][DOMAIN_NAME]" at bounding box center [446, 145] width 445 height 38
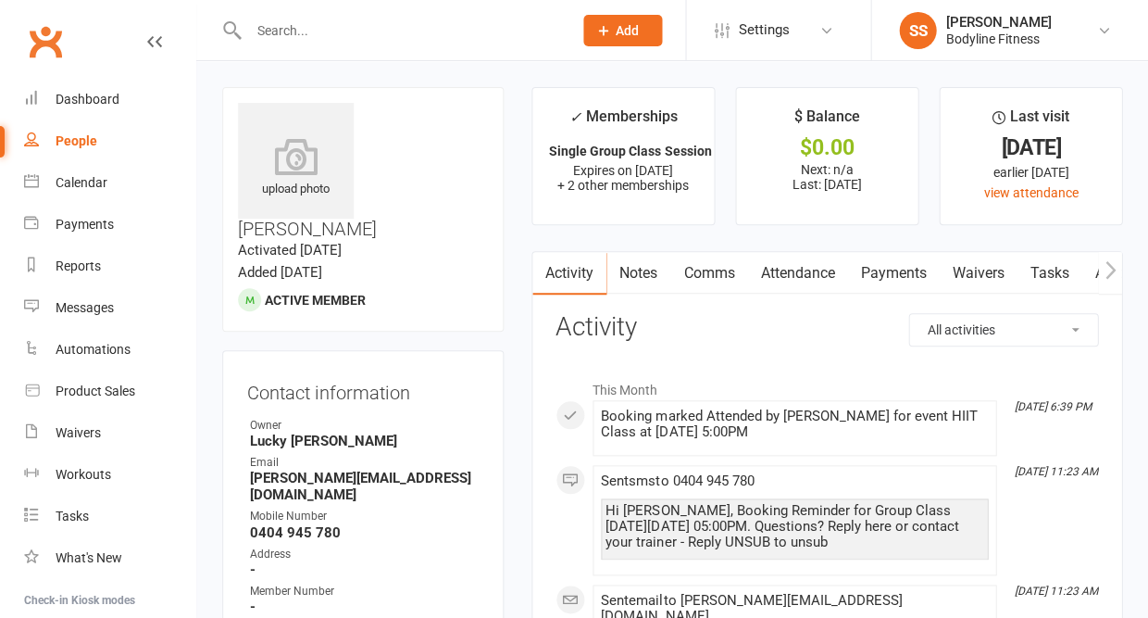
click at [1111, 279] on icon "button" at bounding box center [1110, 269] width 11 height 19
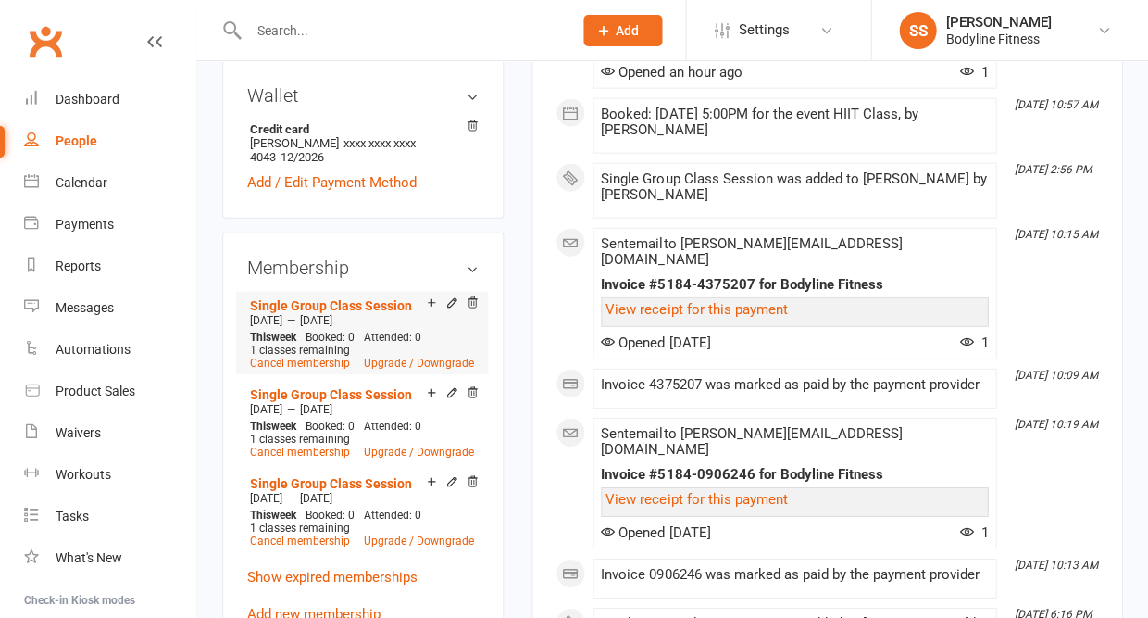
scroll to position [728, 0]
click at [312, 605] on link "Add new membership" at bounding box center [313, 613] width 133 height 17
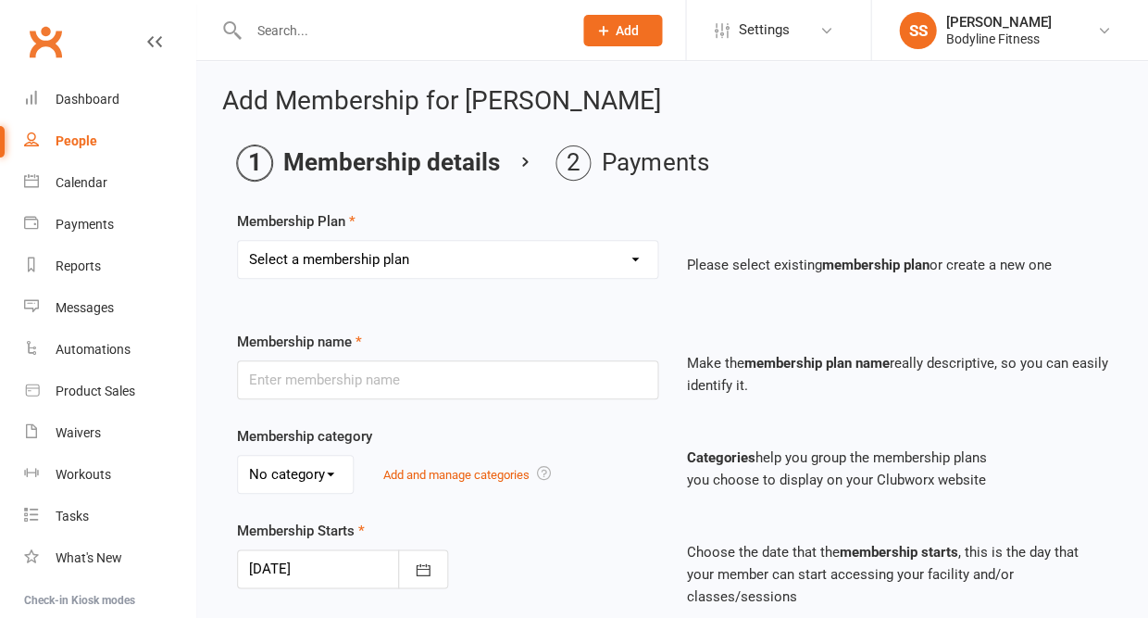
select select "14"
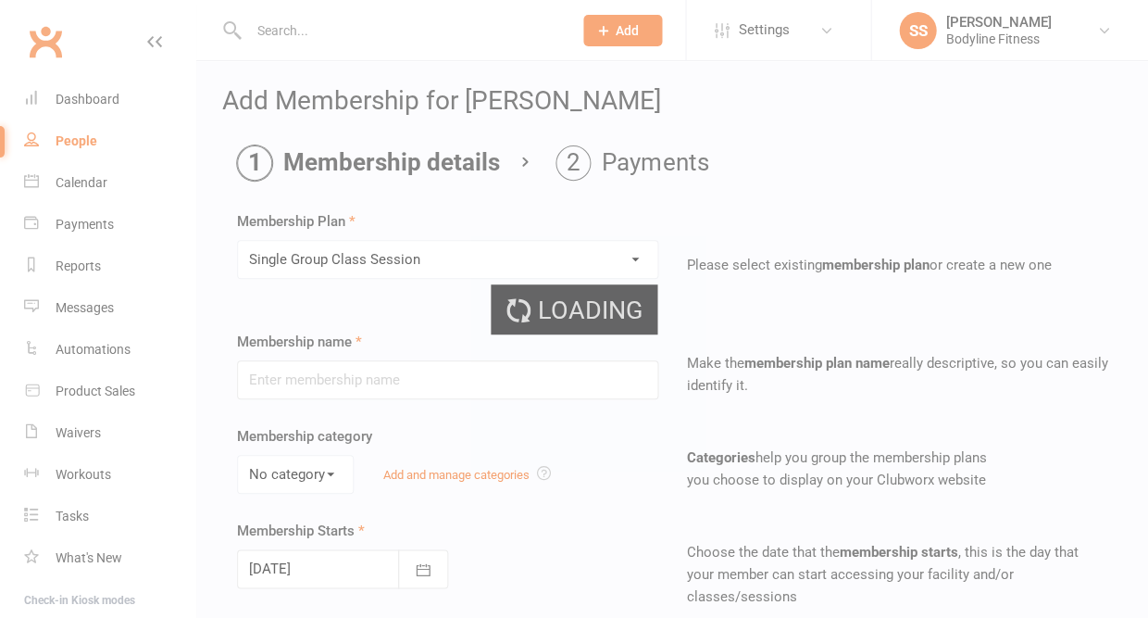
type input "Single Group Class Session"
select select "0"
type input "0"
type input "1"
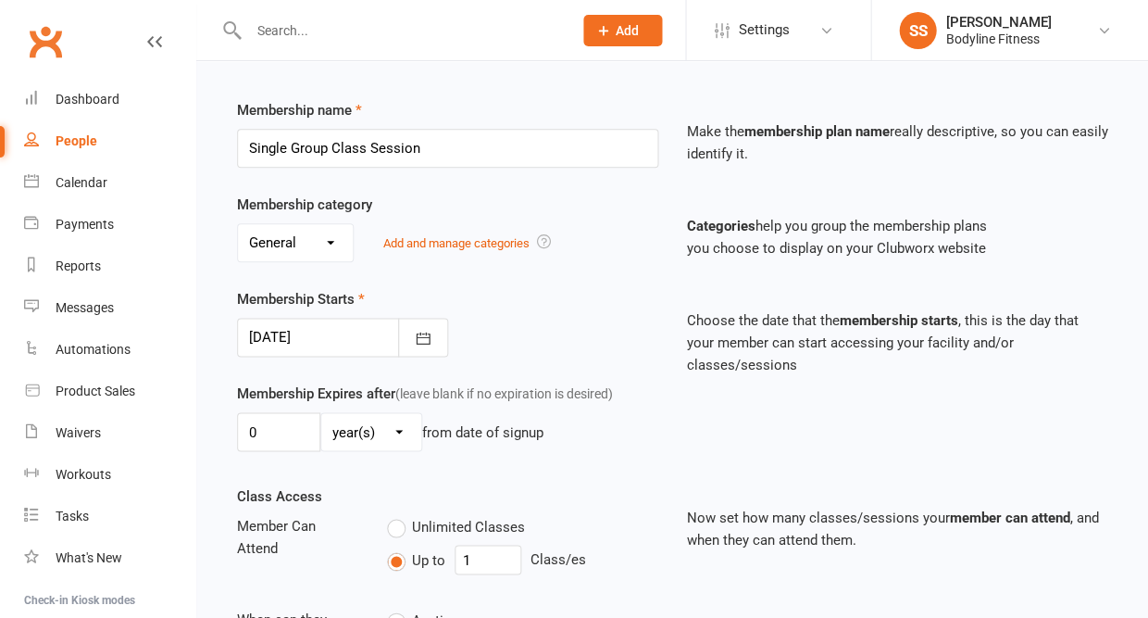
scroll to position [236, 0]
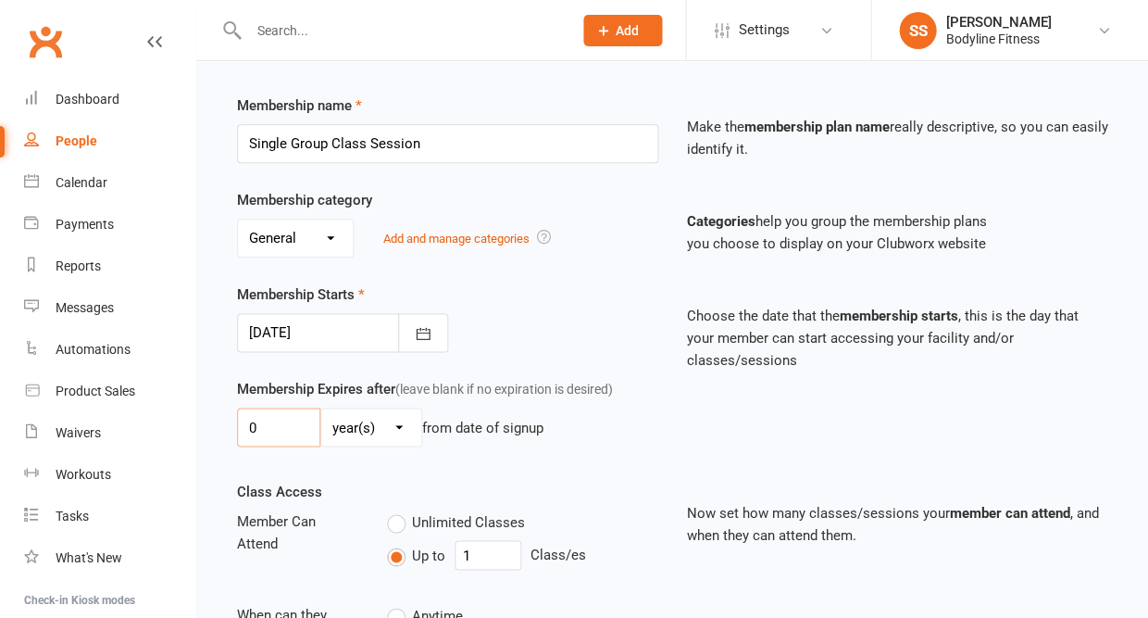
click at [281, 438] on input "0" at bounding box center [278, 426] width 83 height 39
type input "2"
select select "1"
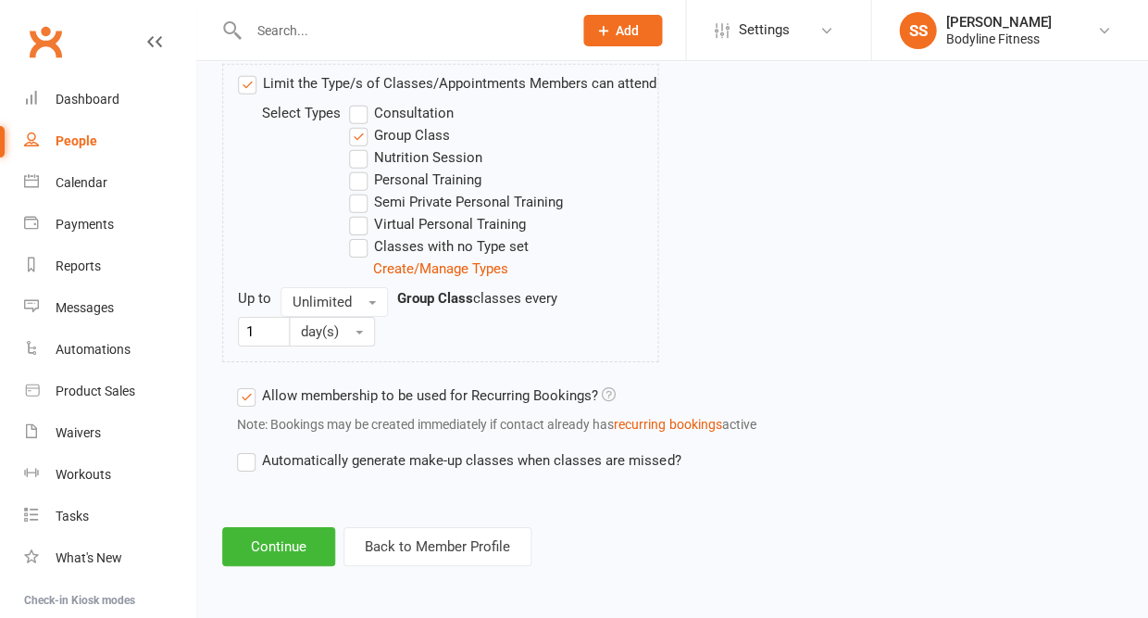
scroll to position [931, 0]
click at [283, 553] on button "Continue" at bounding box center [278, 546] width 113 height 39
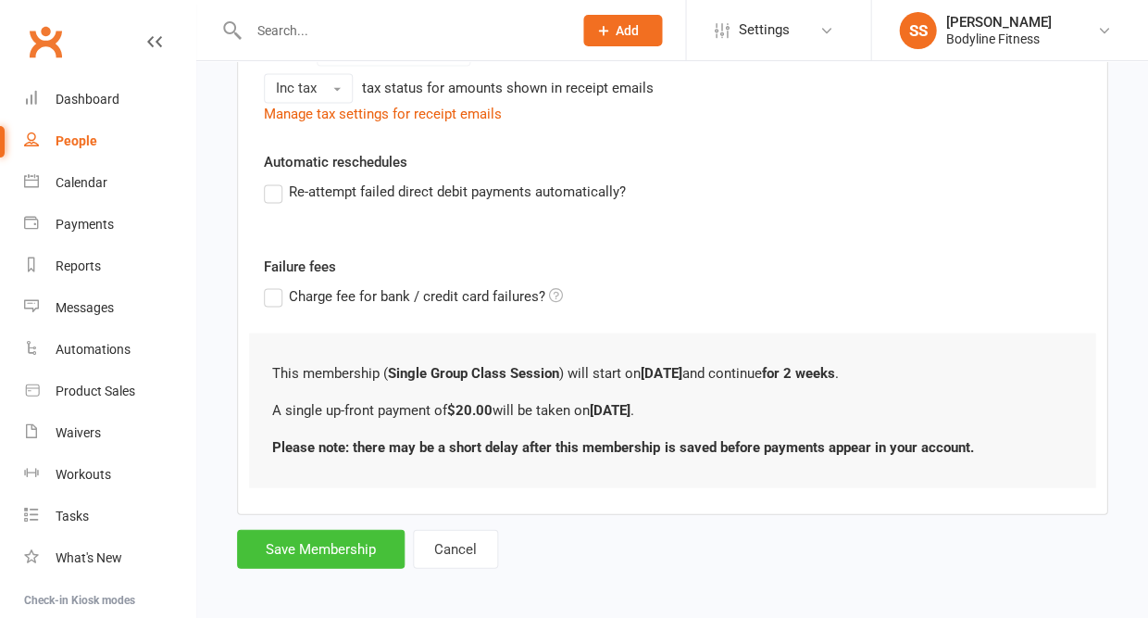
scroll to position [457, 0]
click at [327, 534] on button "Save Membership" at bounding box center [321, 549] width 168 height 39
